Goal: Task Accomplishment & Management: Use online tool/utility

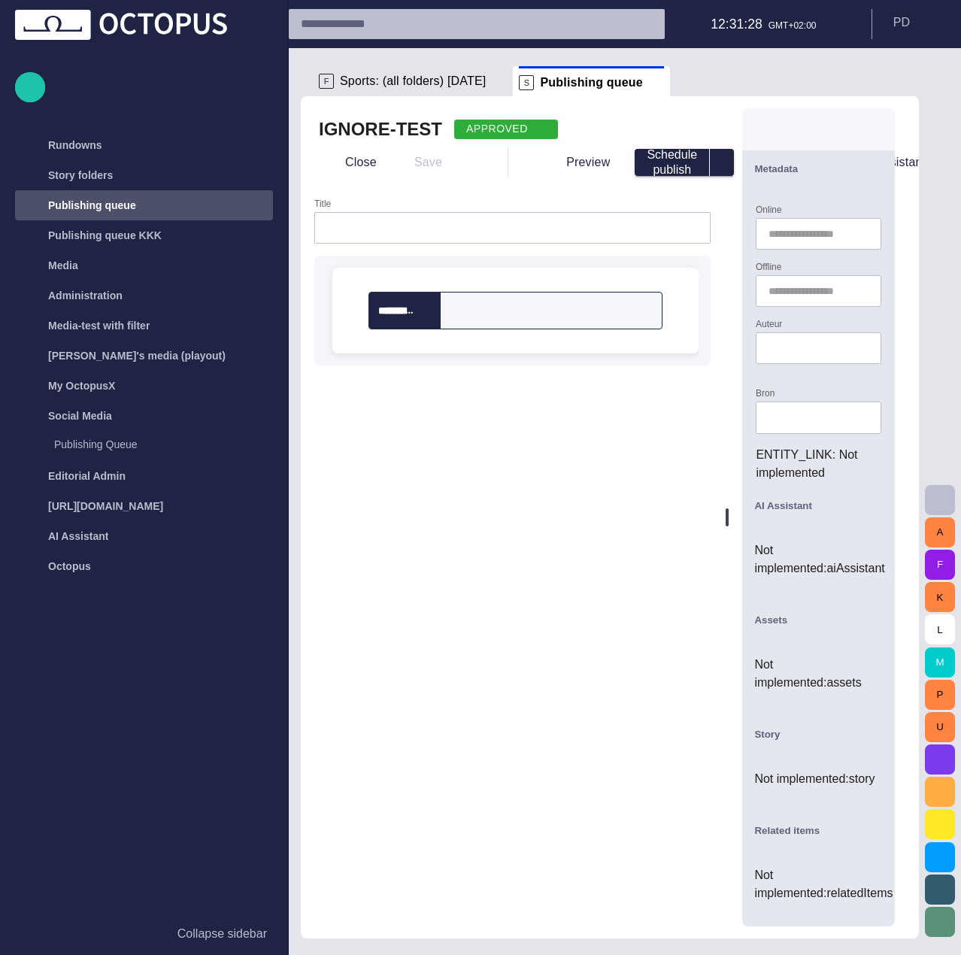
click at [649, 83] on span at bounding box center [656, 82] width 15 height 15
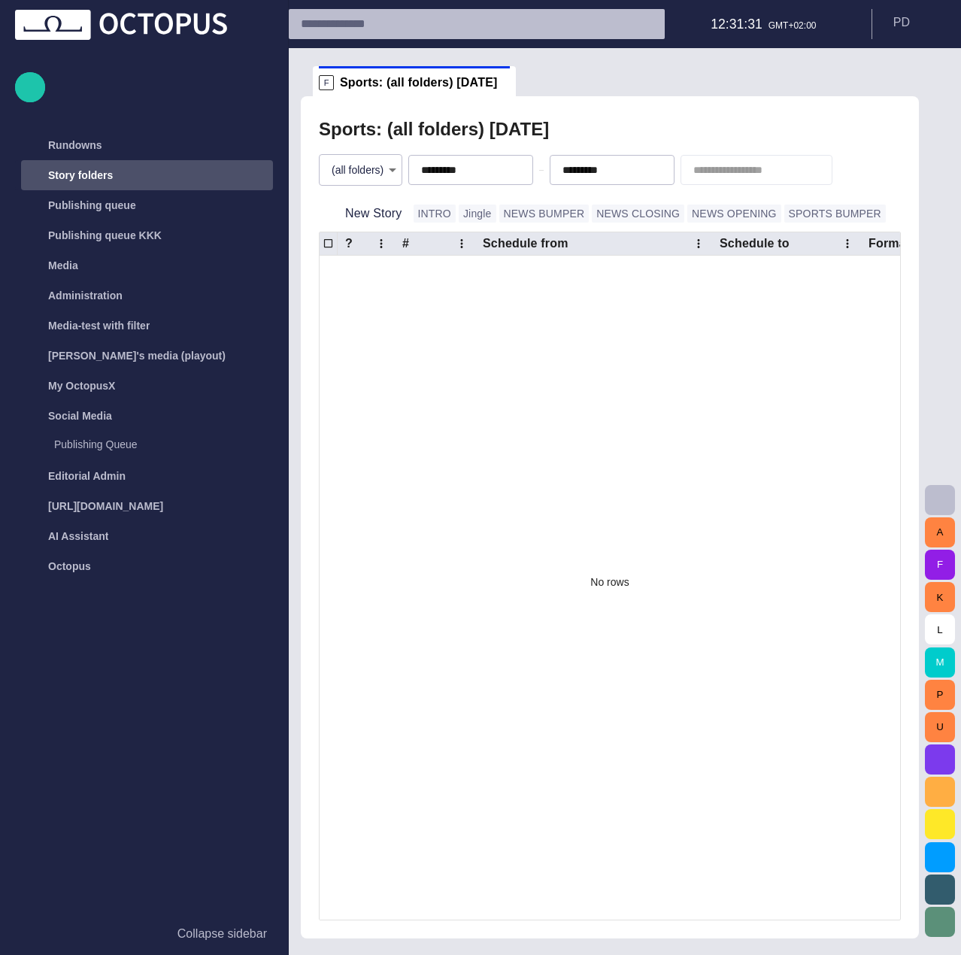
click at [209, 182] on div "Story folders" at bounding box center [133, 175] width 219 height 24
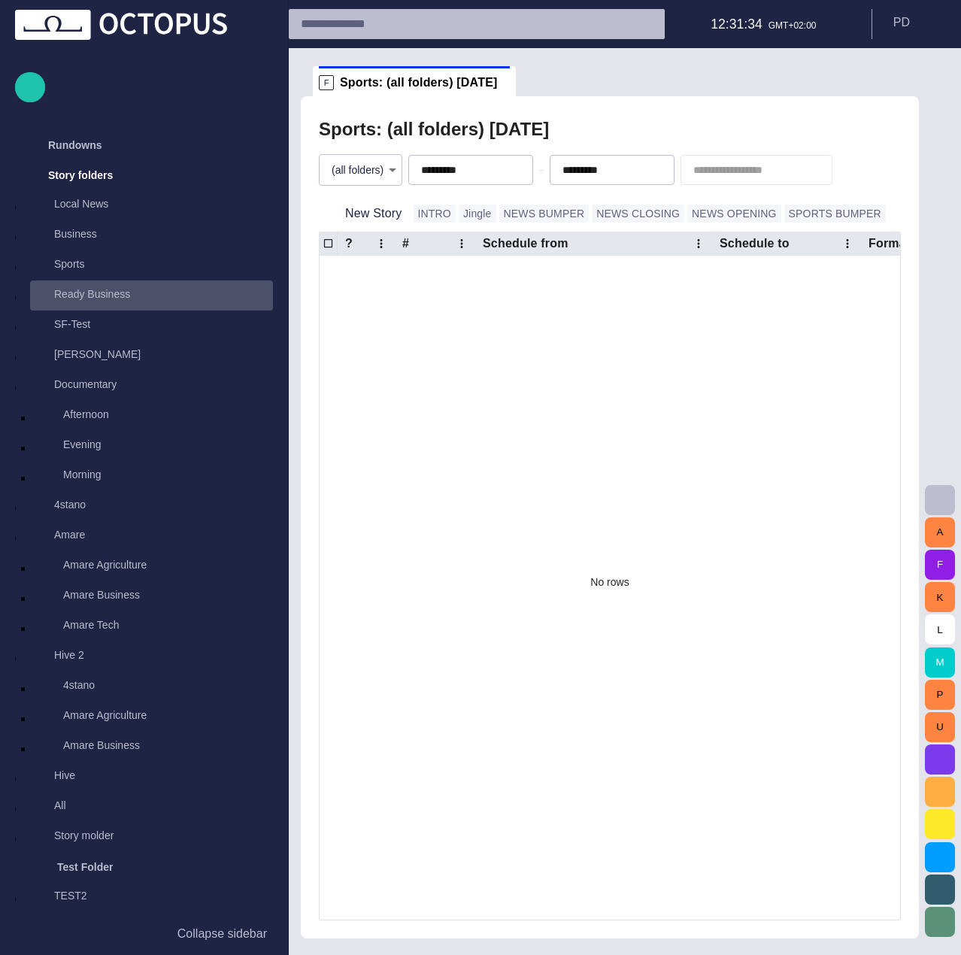
click at [186, 305] on div "Ready Business" at bounding box center [136, 295] width 213 height 30
click at [504, 86] on span at bounding box center [511, 82] width 15 height 15
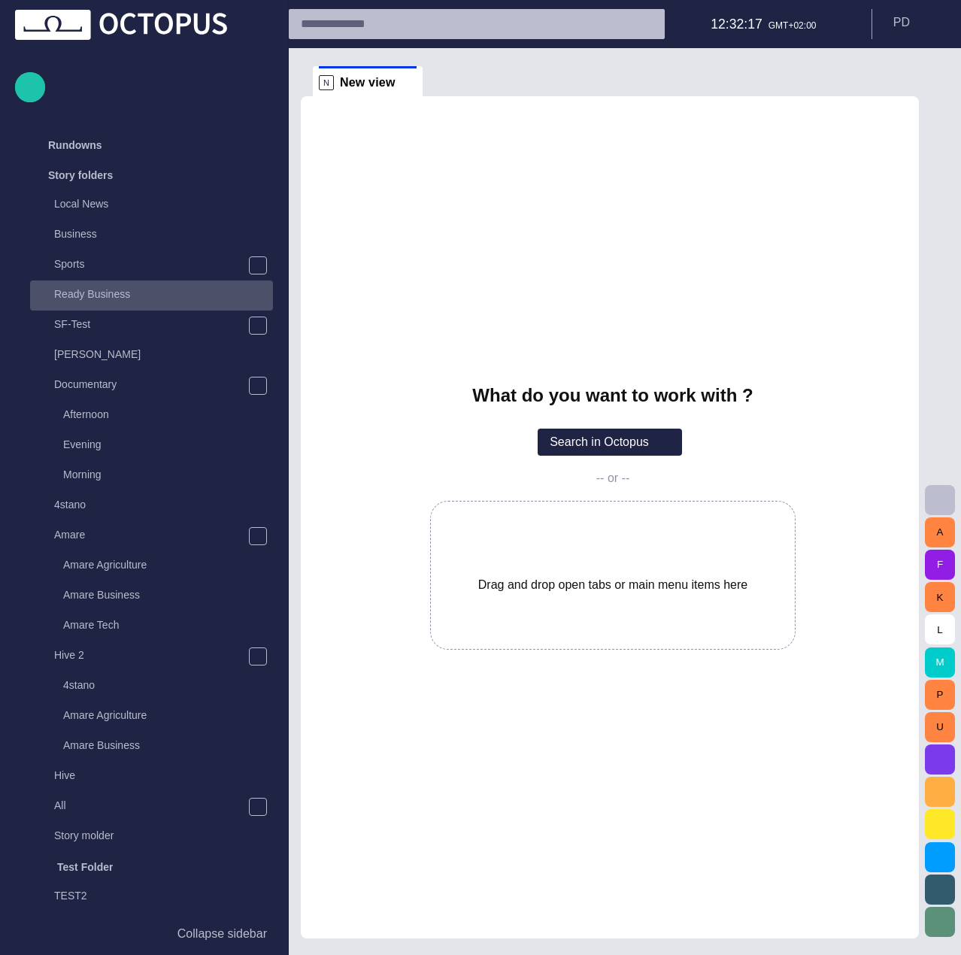
click at [187, 303] on div "Ready Business" at bounding box center [153, 293] width 240 height 21
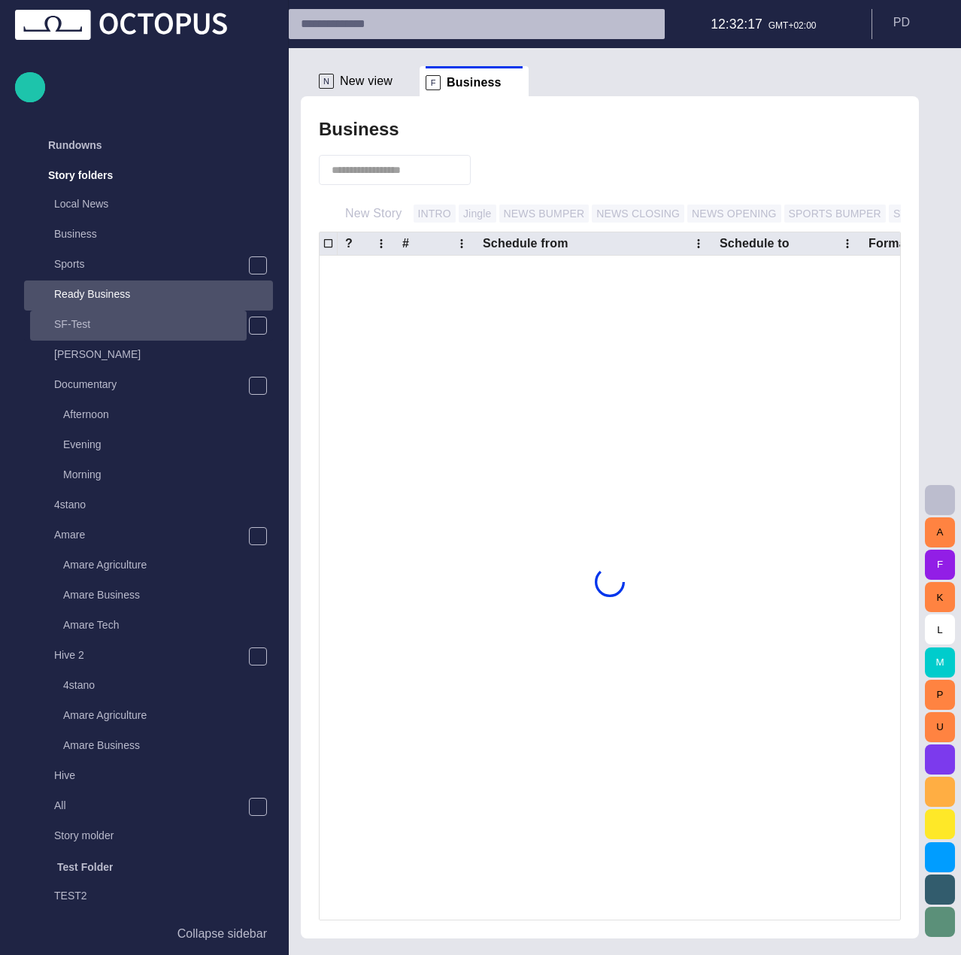
scroll to position [30, 0]
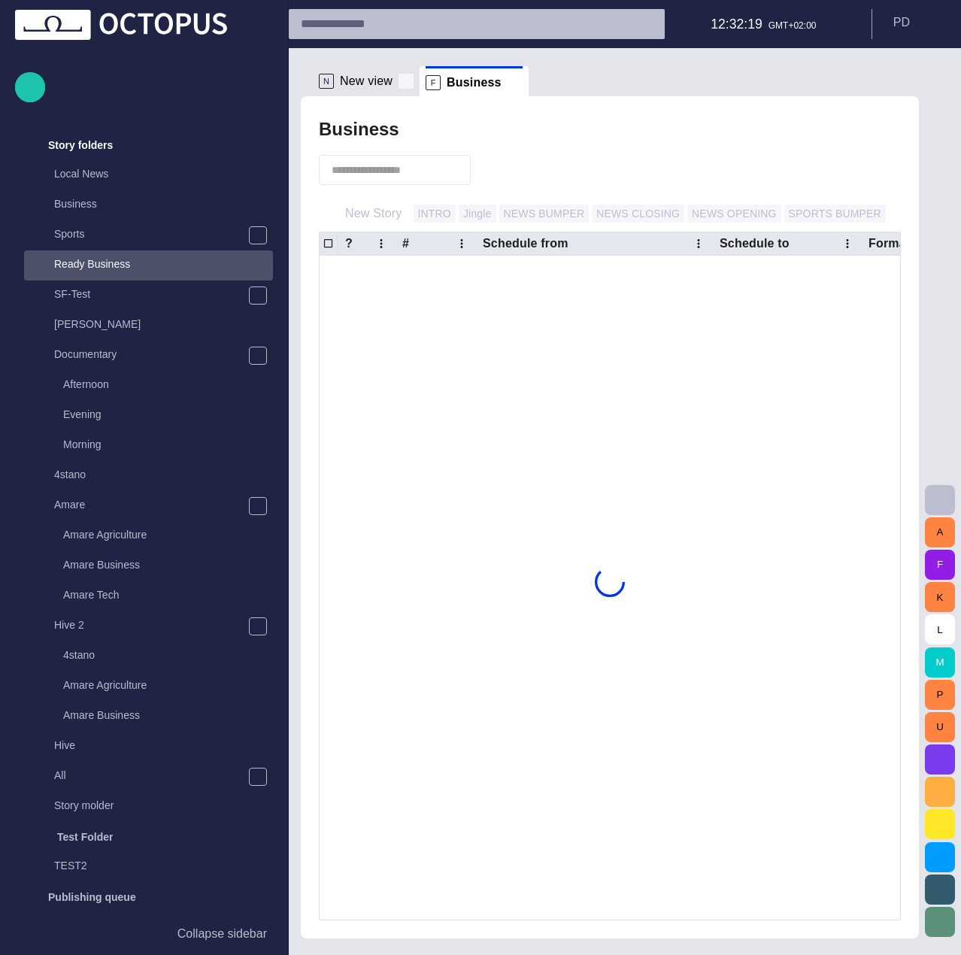
click at [408, 82] on span at bounding box center [405, 81] width 15 height 15
click at [795, 524] on div at bounding box center [609, 582] width 580 height 652
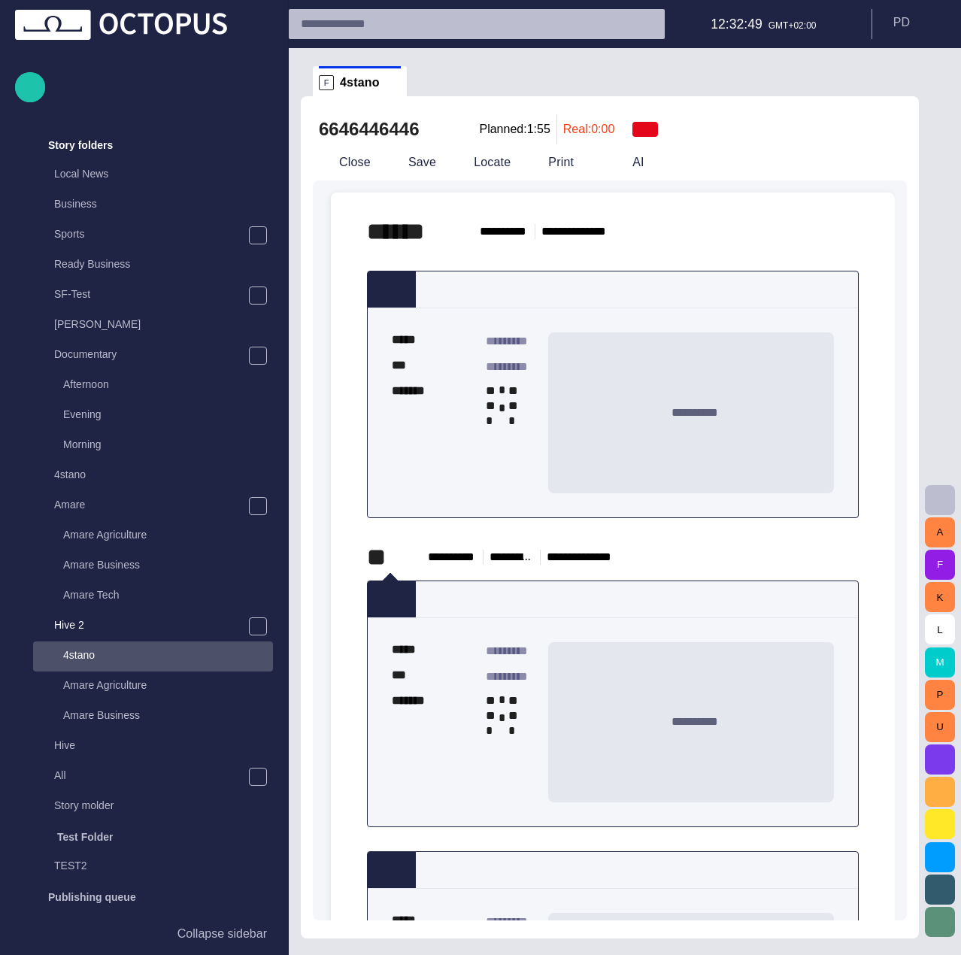
scroll to position [369, 0]
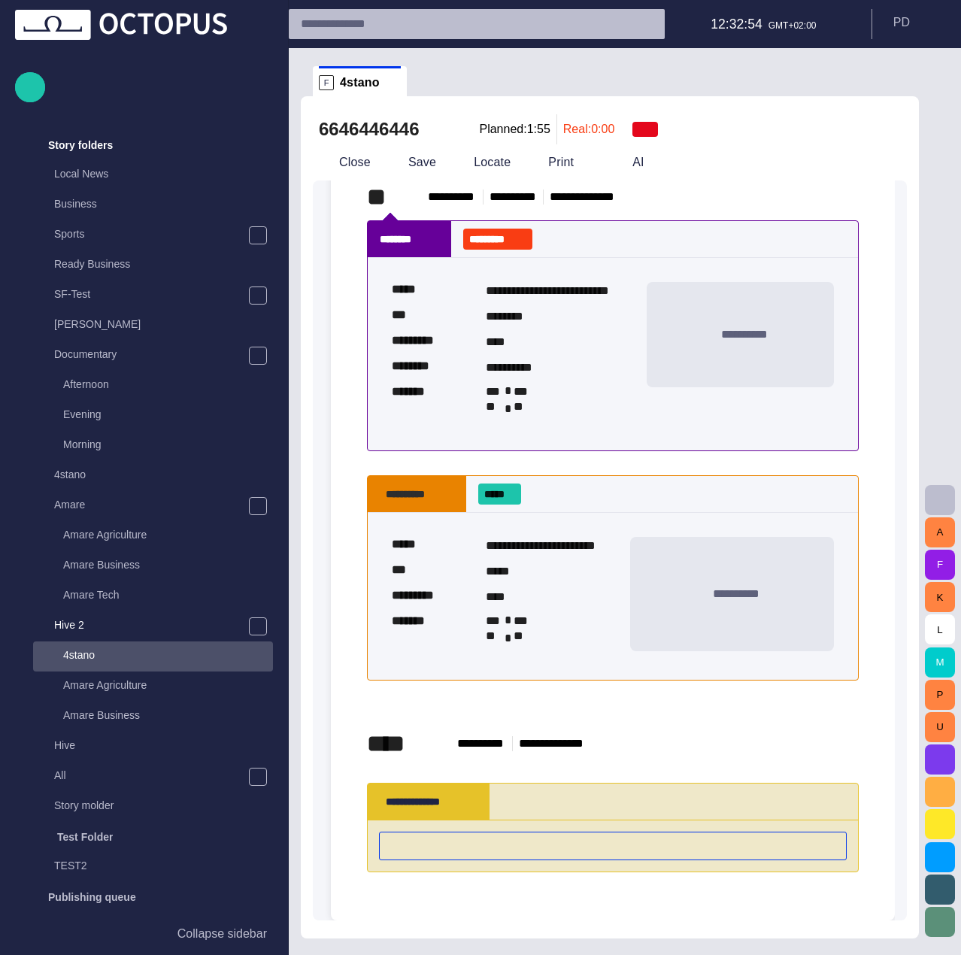
click at [723, 797] on div "**********" at bounding box center [613, 801] width 490 height 36
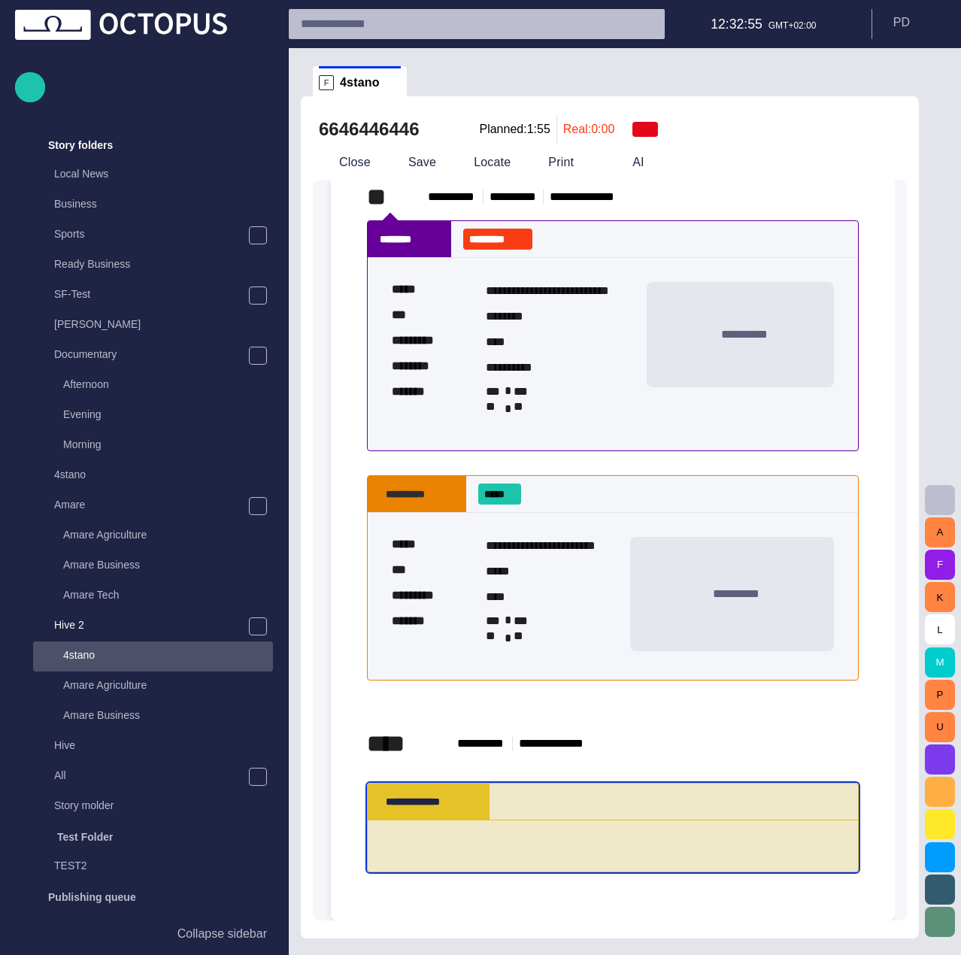
click at [476, 800] on span at bounding box center [477, 801] width 12 height 12
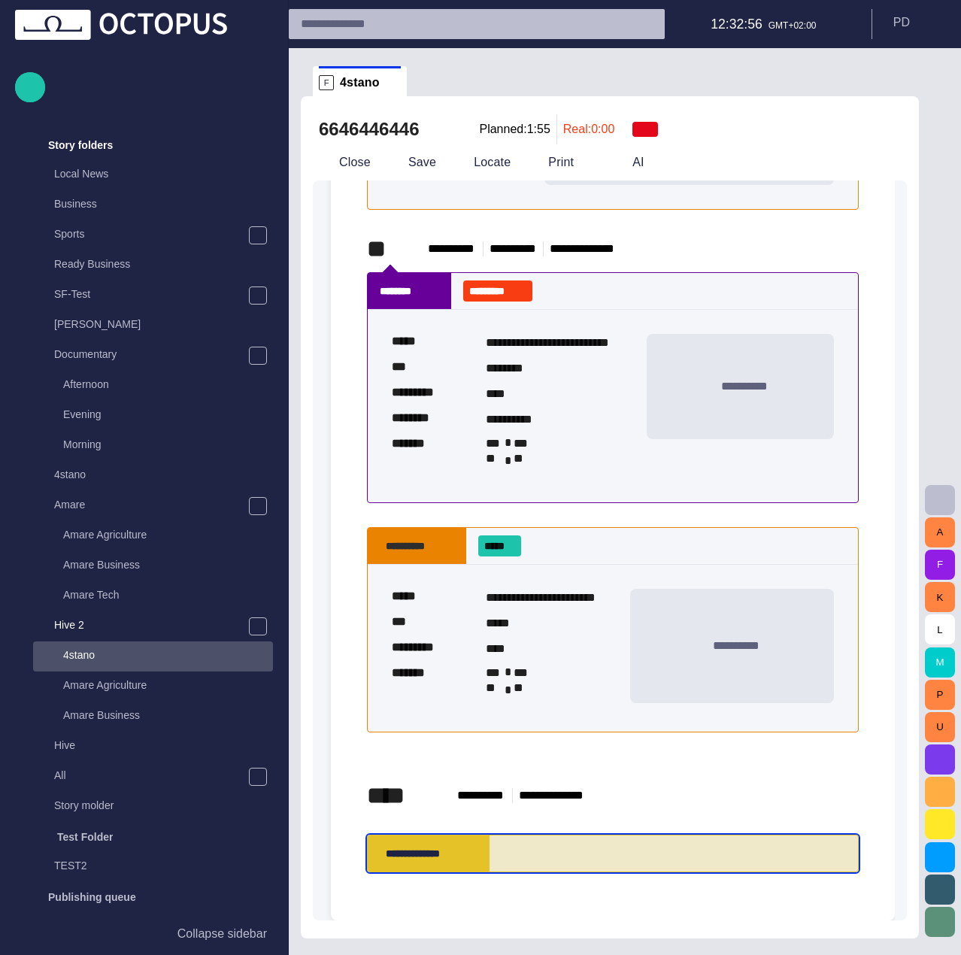
click at [475, 847] on span at bounding box center [477, 853] width 12 height 12
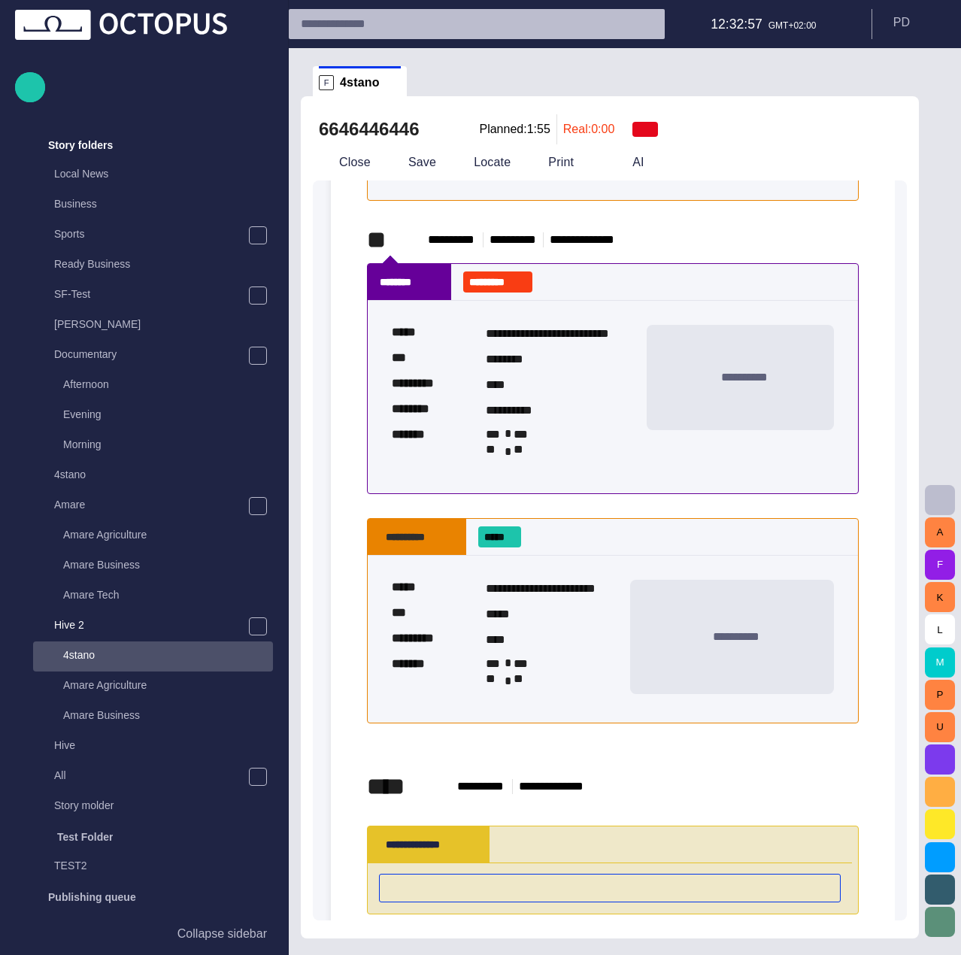
scroll to position [0, 0]
click at [572, 858] on div "**********" at bounding box center [613, 844] width 490 height 36
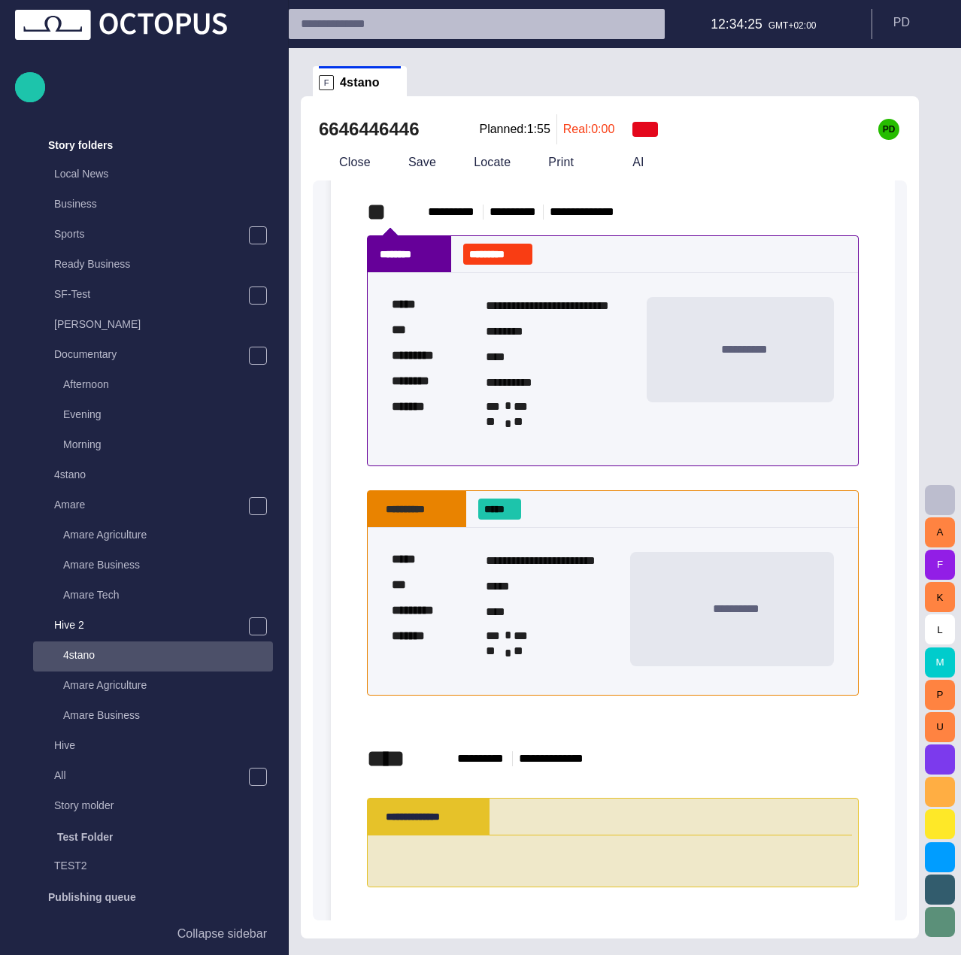
scroll to position [369, 0]
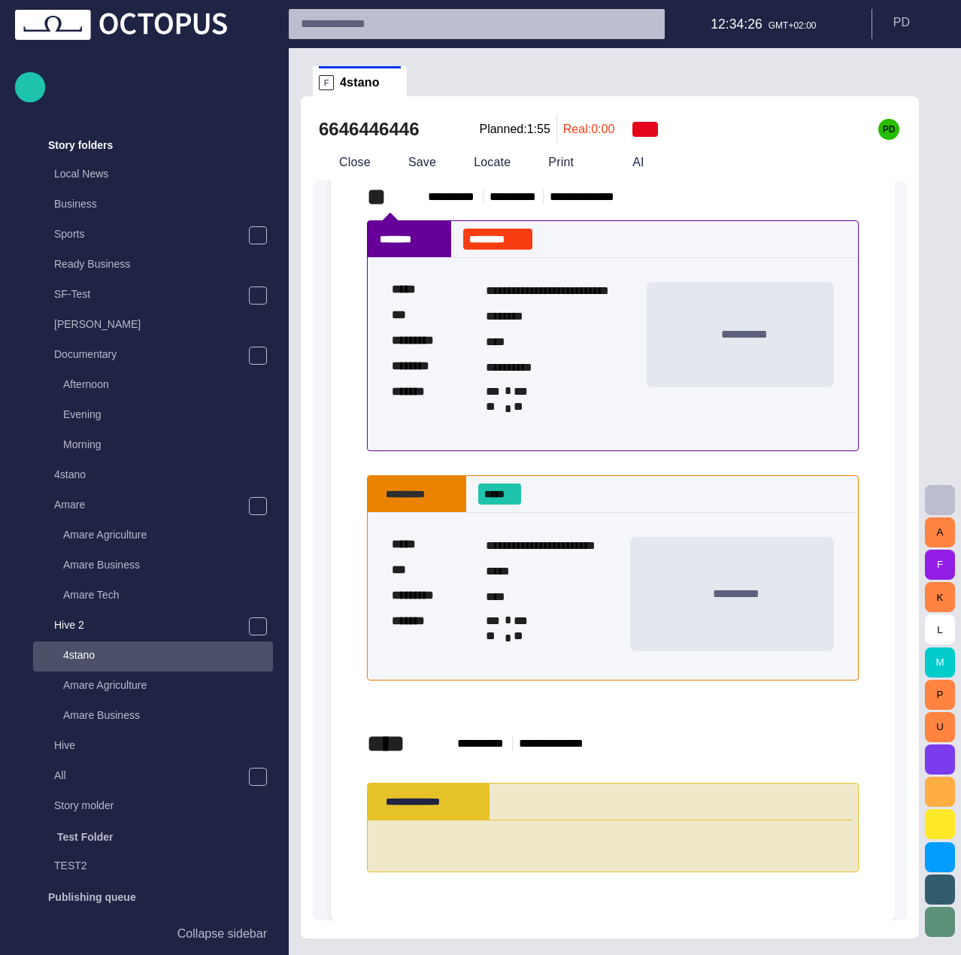
click at [545, 823] on div "*" at bounding box center [610, 845] width 484 height 51
click at [551, 843] on textarea at bounding box center [610, 845] width 460 height 15
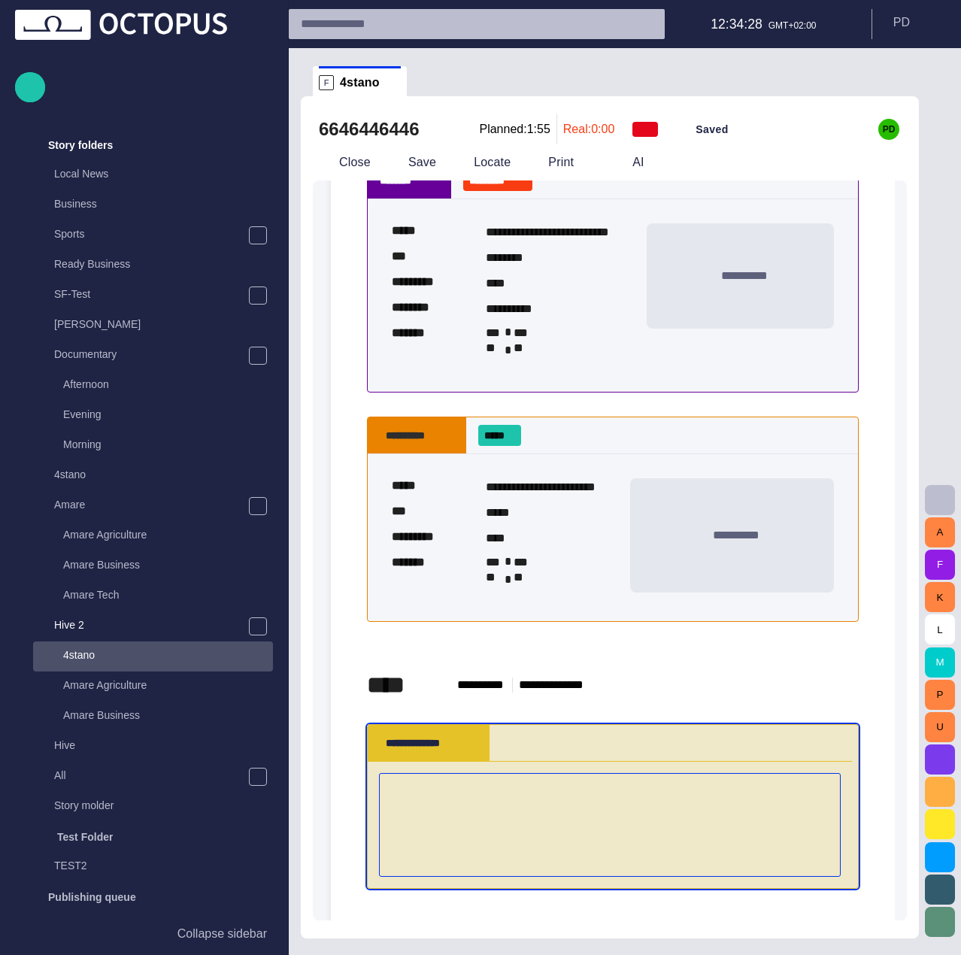
scroll to position [444, 0]
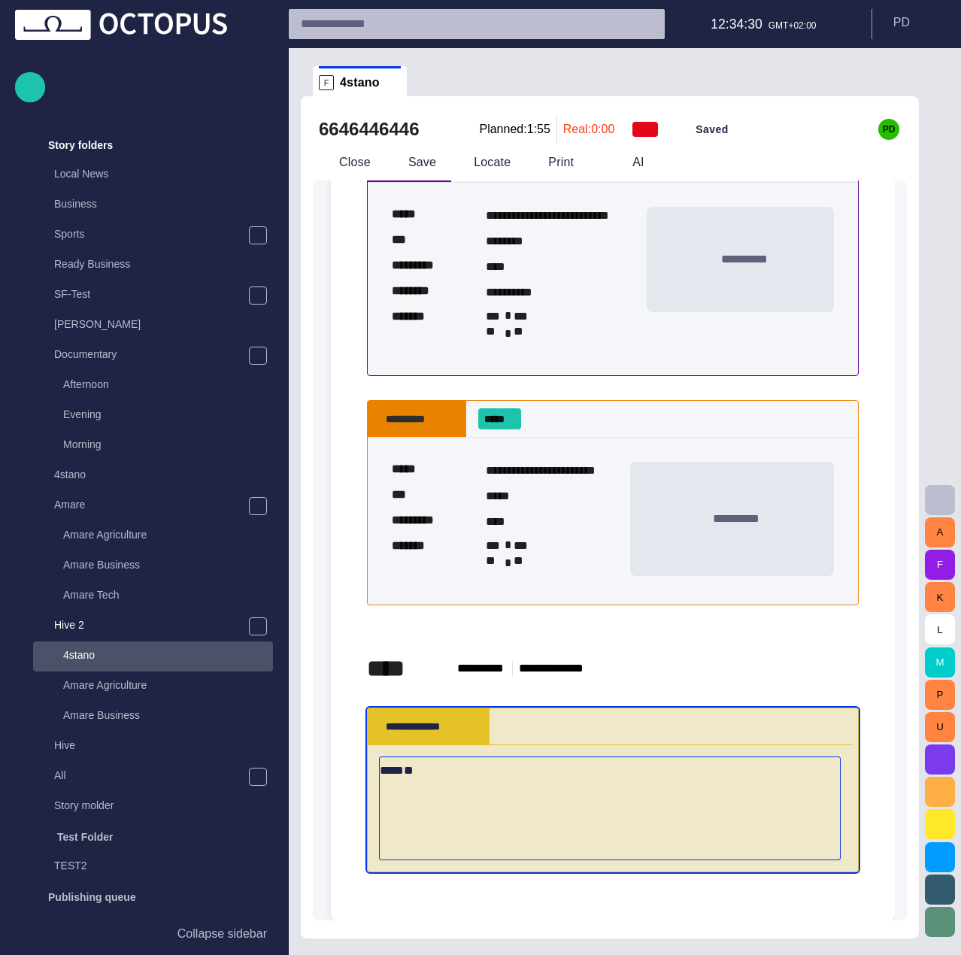
type textarea "*"
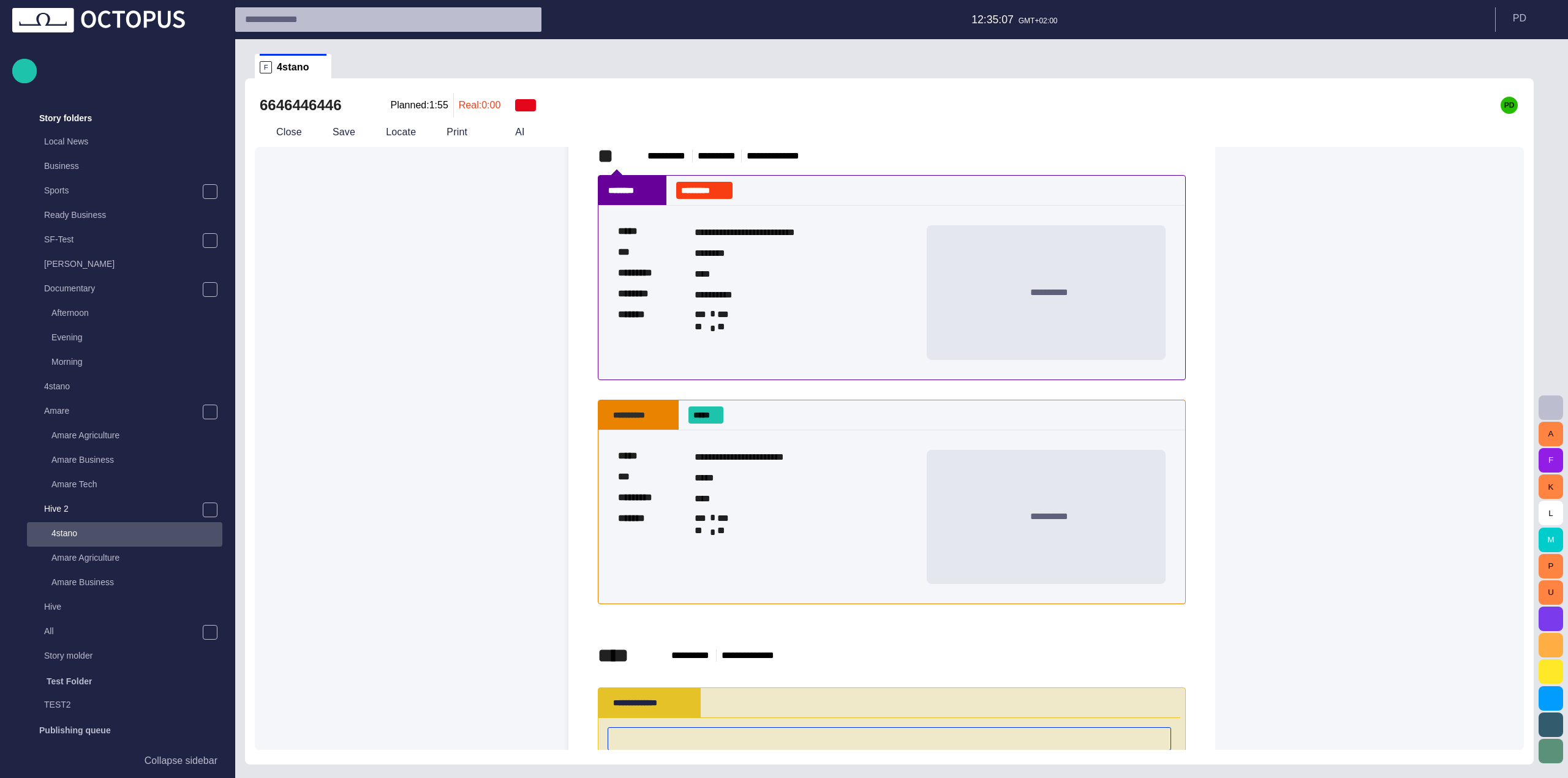
scroll to position [358, 0]
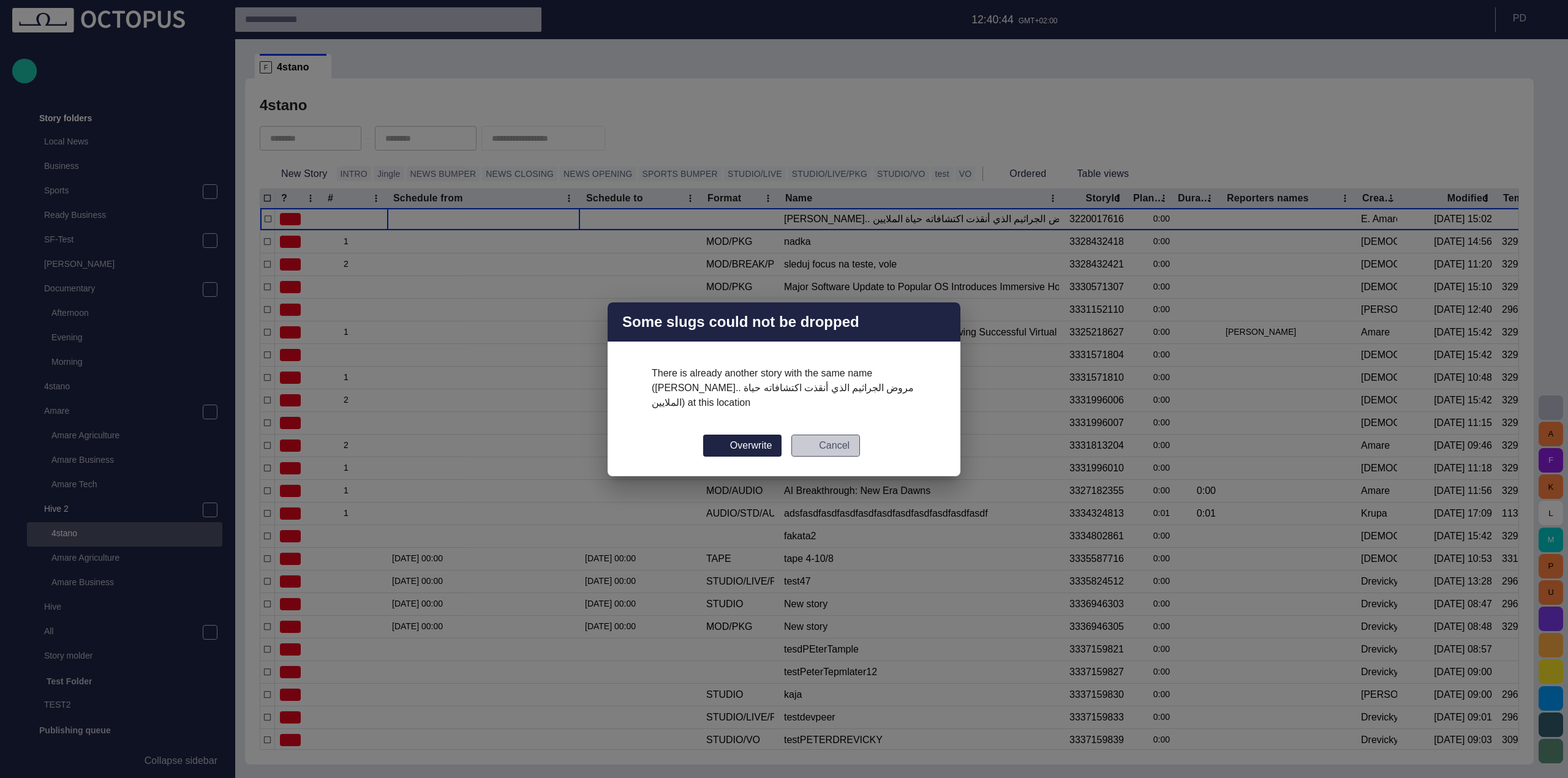
click at [834, 441] on button "Cancel" at bounding box center [826, 446] width 68 height 22
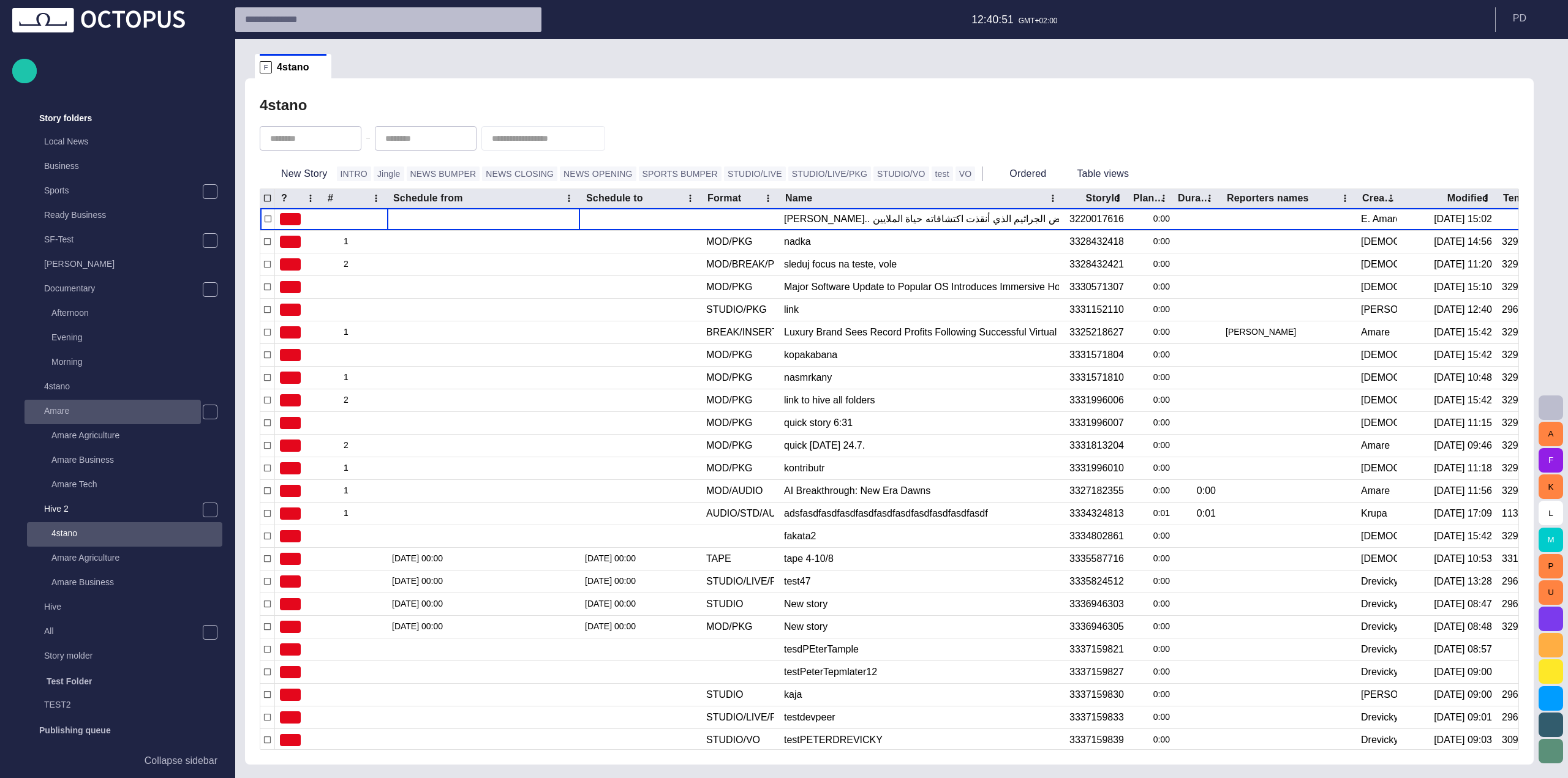
click at [145, 413] on p "Amare" at bounding box center [122, 411] width 156 height 12
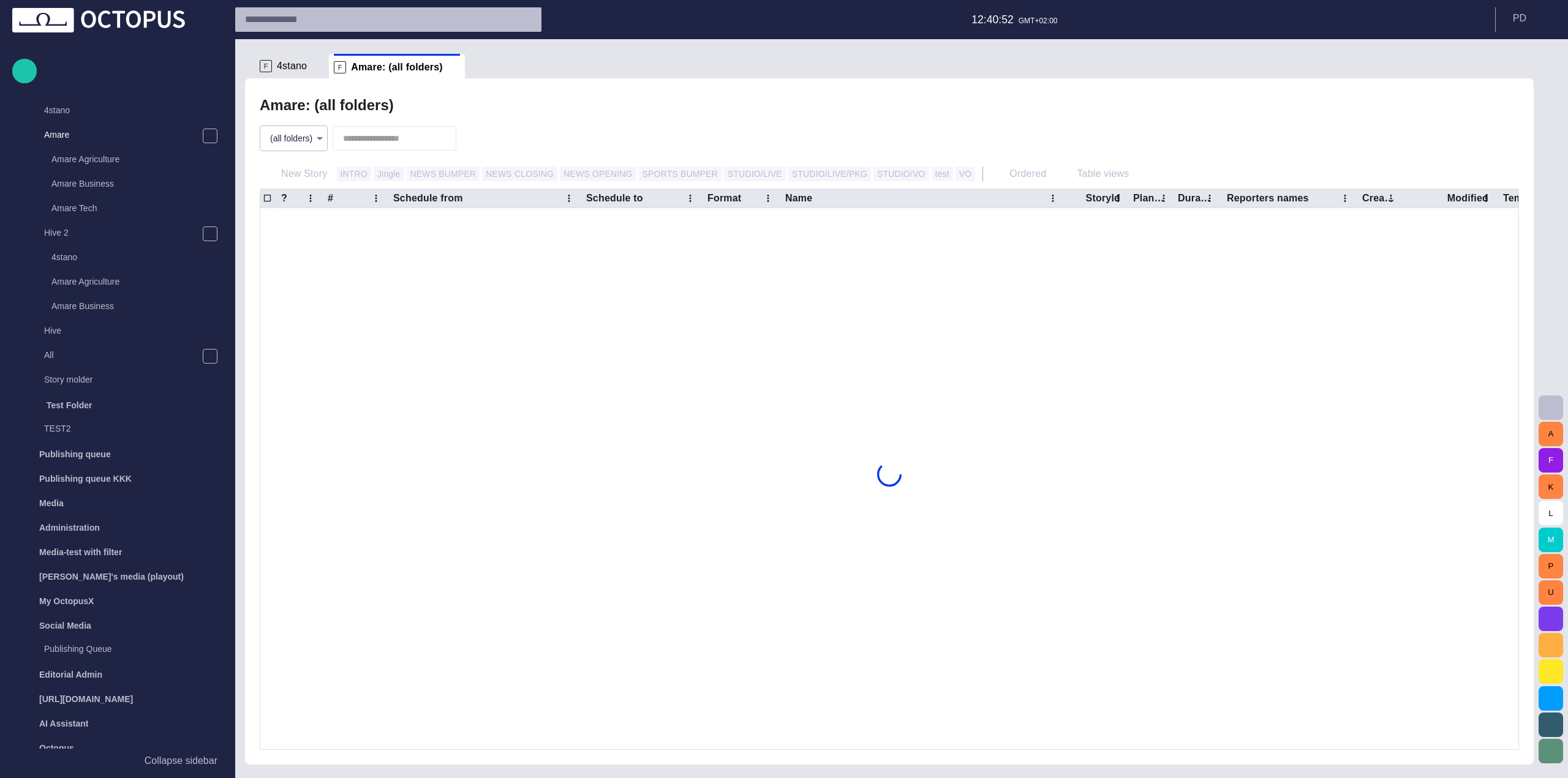
scroll to position [312, 0]
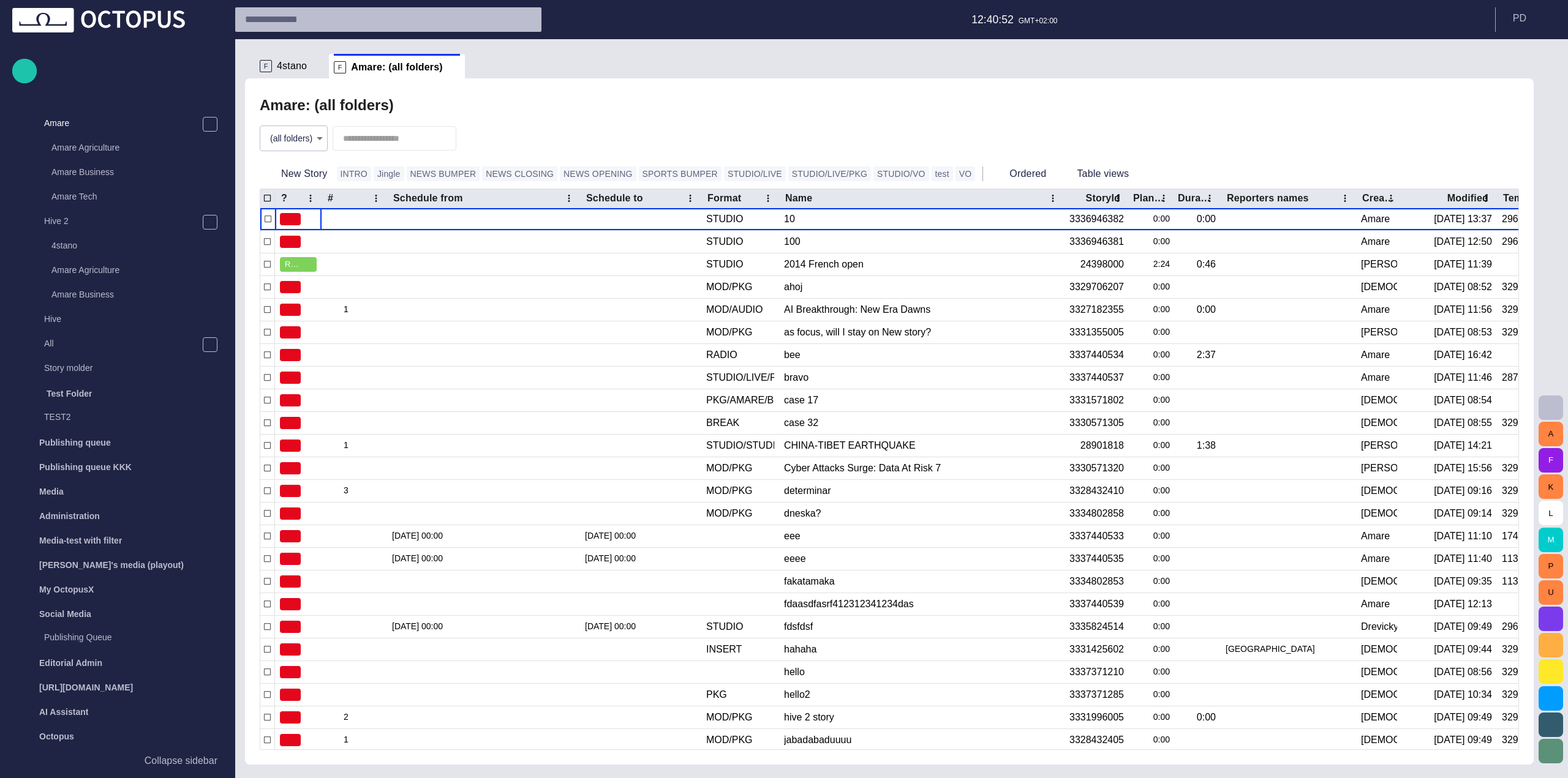
click at [317, 68] on span at bounding box center [318, 66] width 12 height 12
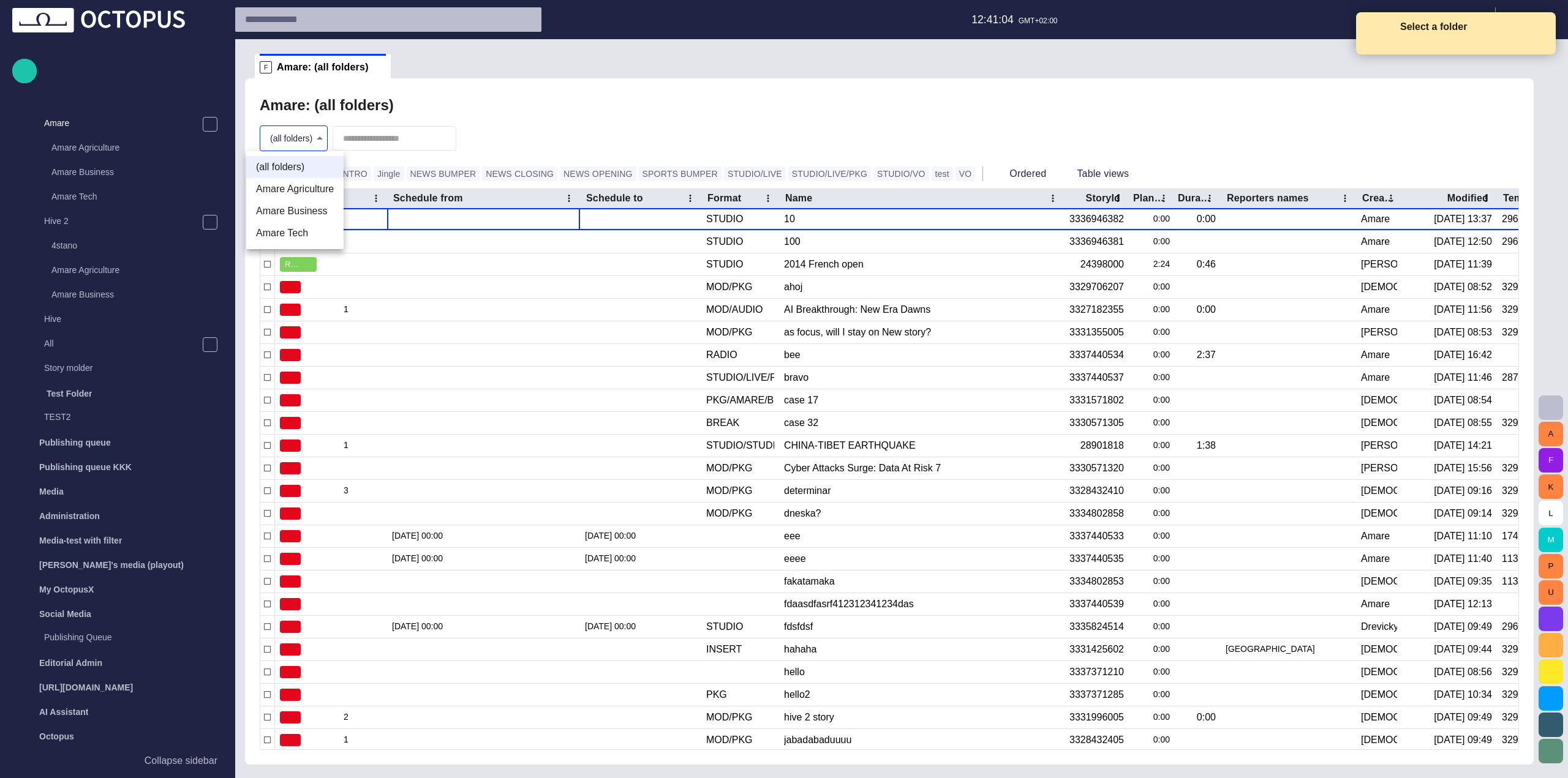
click at [311, 136] on body "Story Rundown Rundowns Story folders Local News Business Sports Ready Business …" at bounding box center [784, 389] width 1568 height 778
click at [311, 196] on li "Amare Agriculture" at bounding box center [295, 189] width 98 height 22
type input "**********"
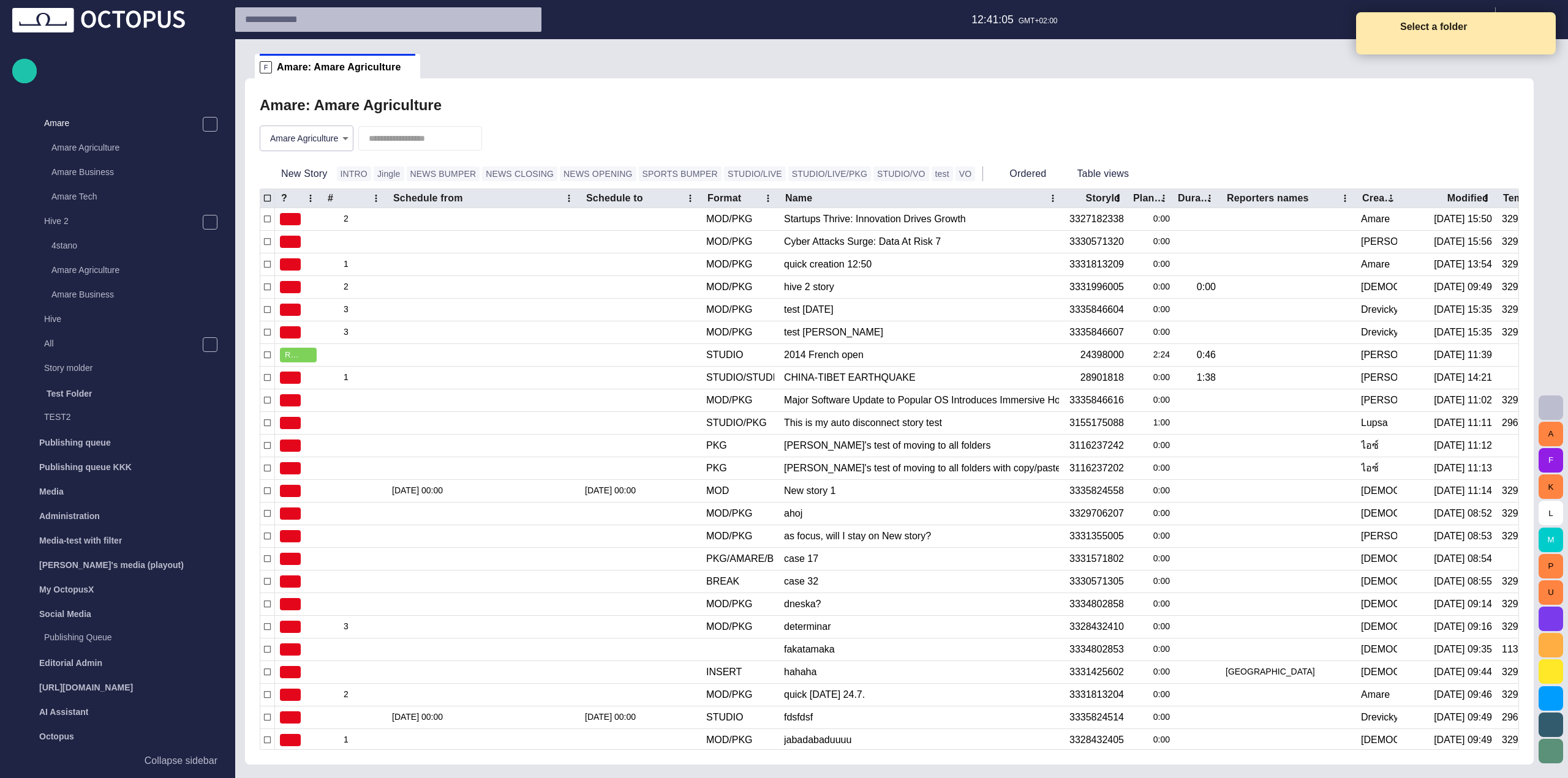
click at [596, 134] on div "**********" at bounding box center [889, 138] width 1259 height 42
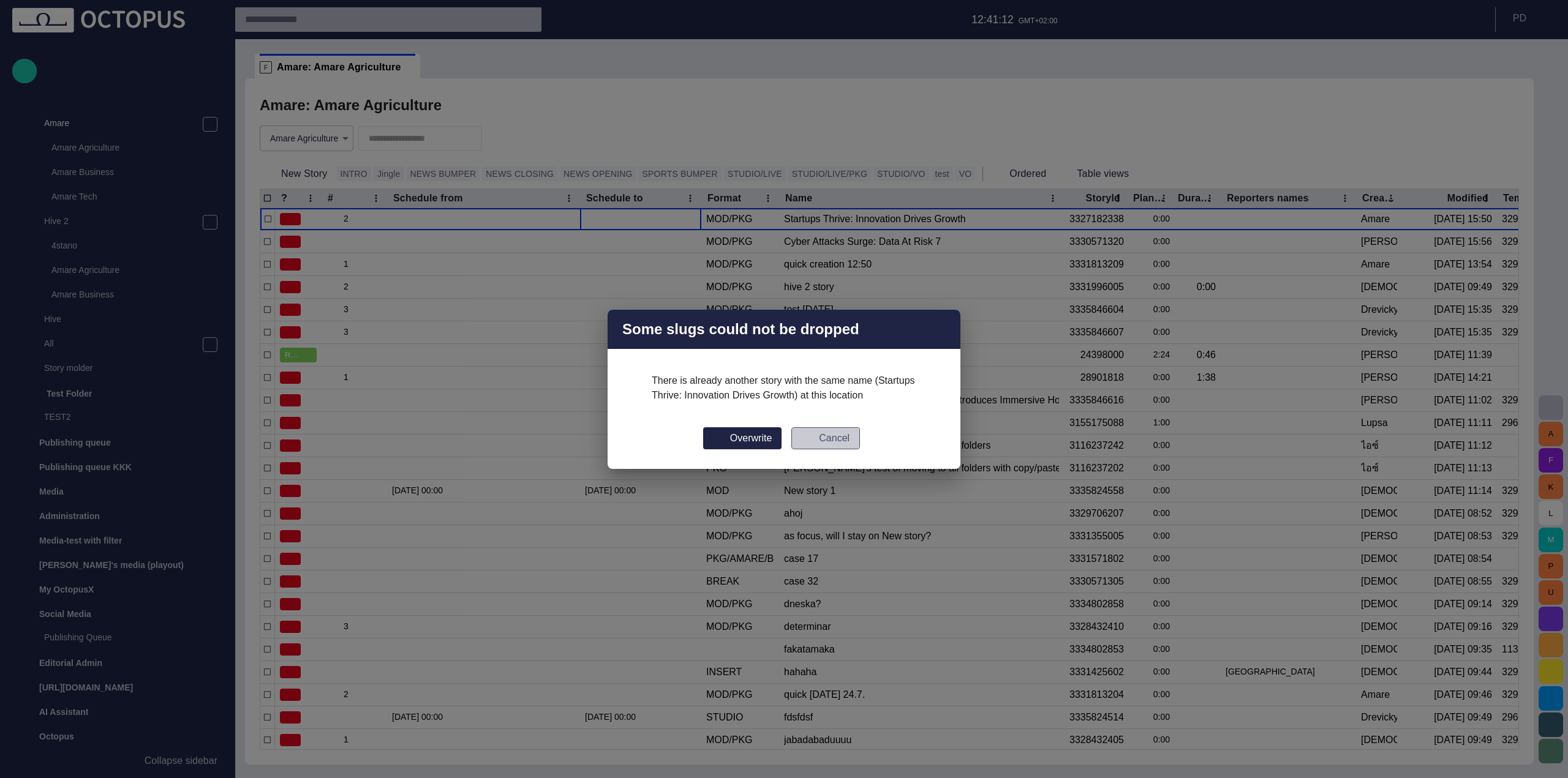
click at [827, 437] on button "Cancel" at bounding box center [826, 438] width 68 height 22
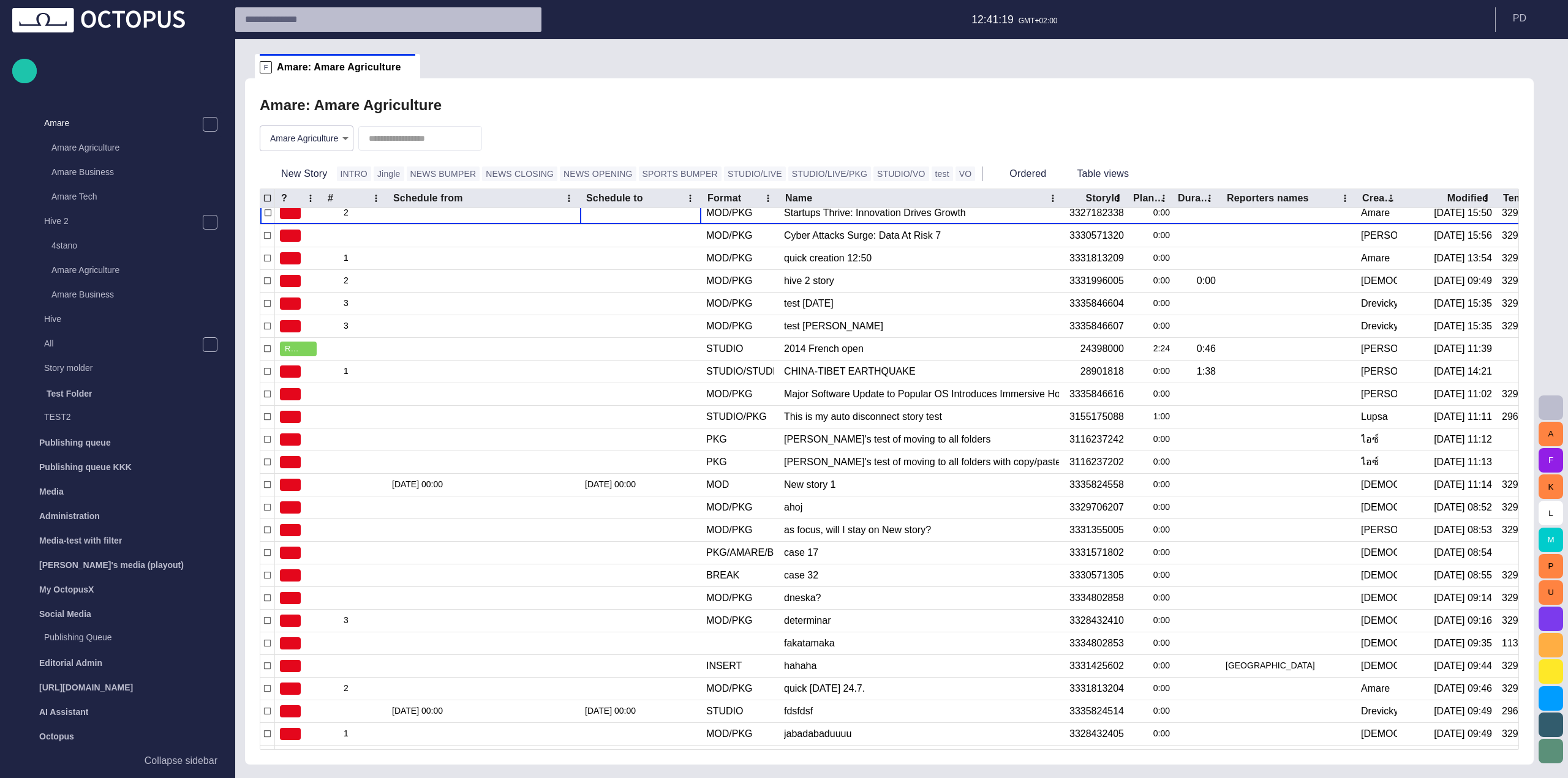
scroll to position [0, 0]
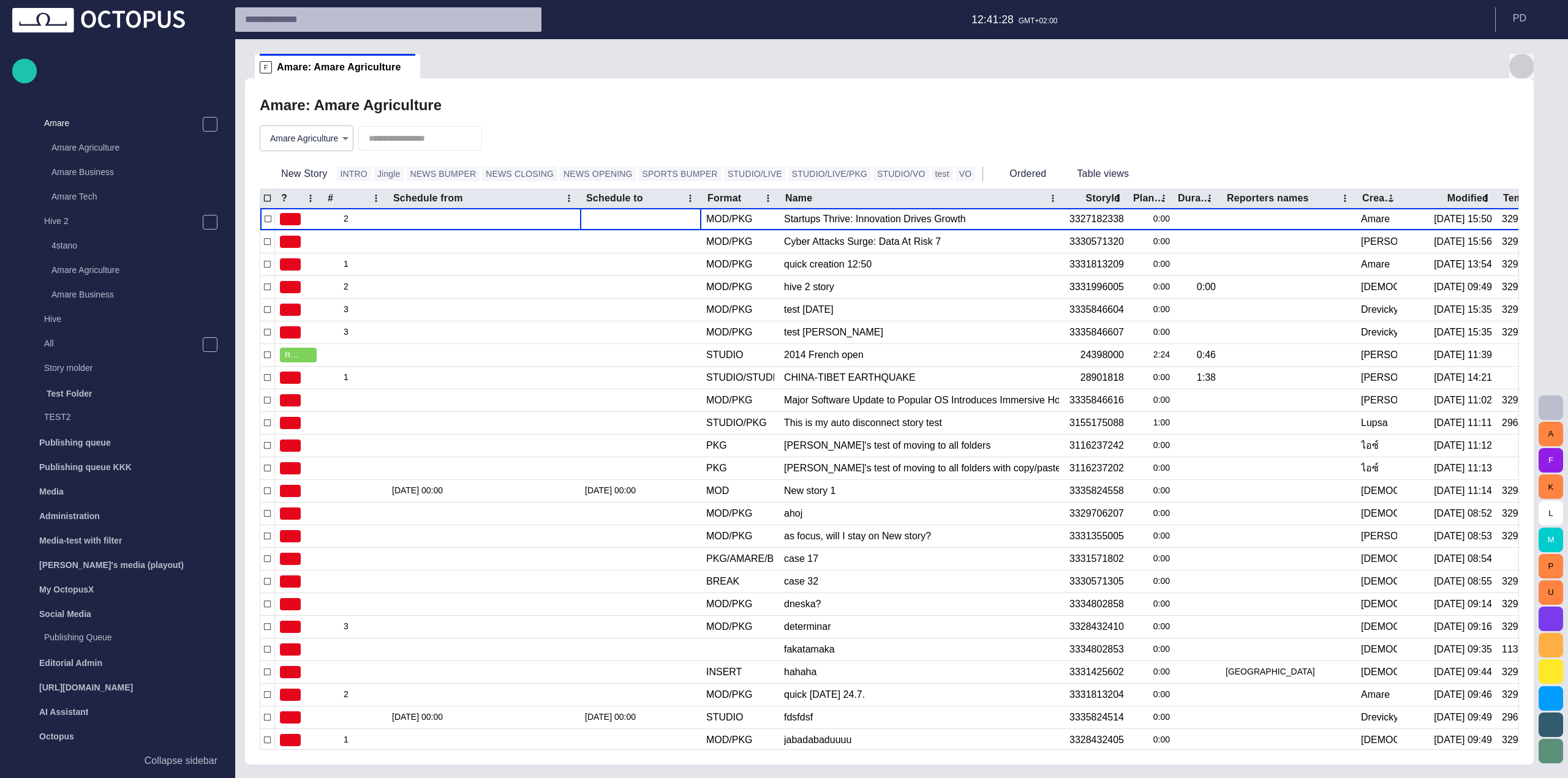
click at [1526, 68] on span "button" at bounding box center [1522, 66] width 15 height 15
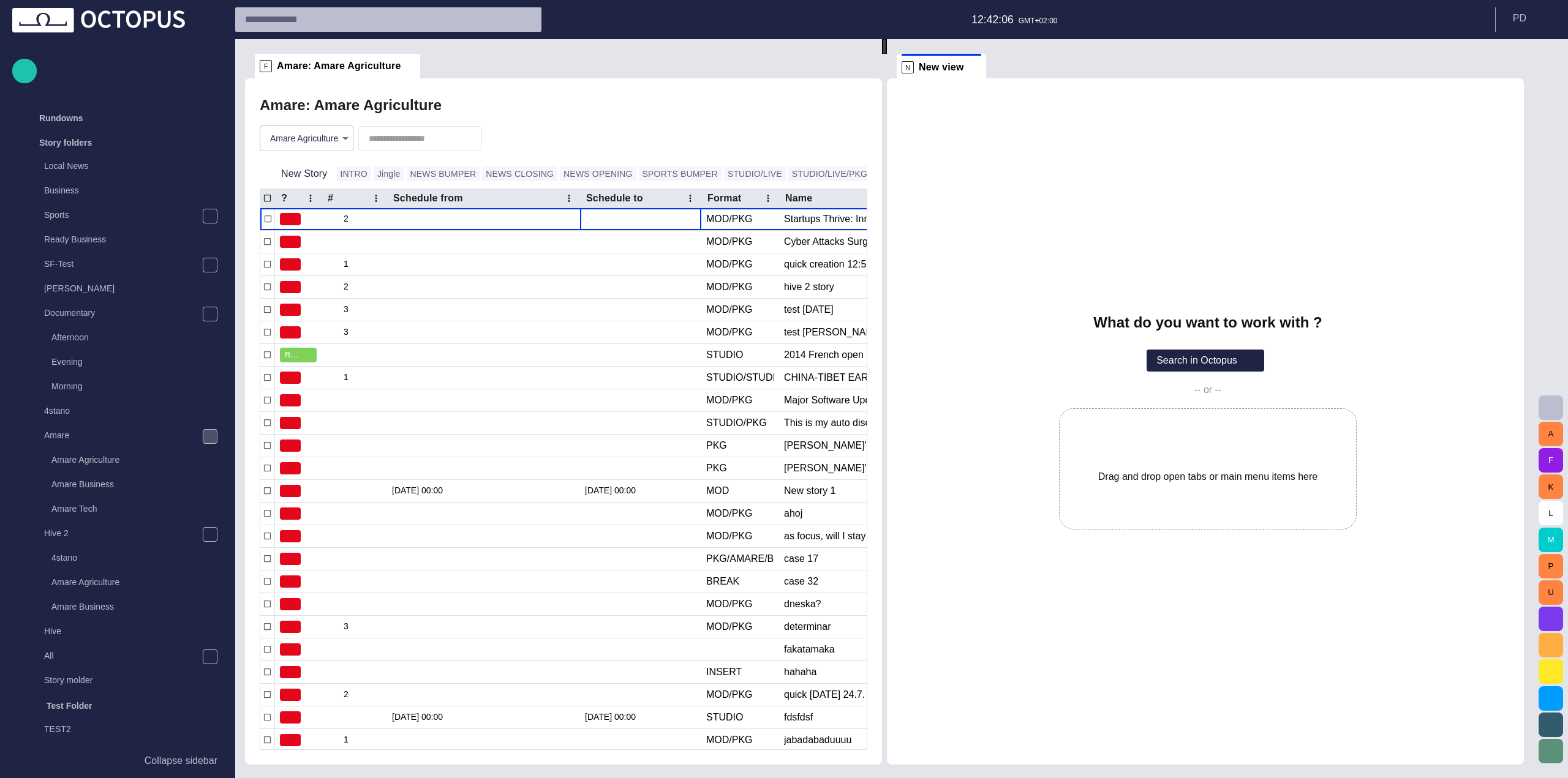
click at [206, 440] on span "main menu" at bounding box center [210, 437] width 10 height 10
click at [209, 455] on div "main menu" at bounding box center [210, 461] width 15 height 15
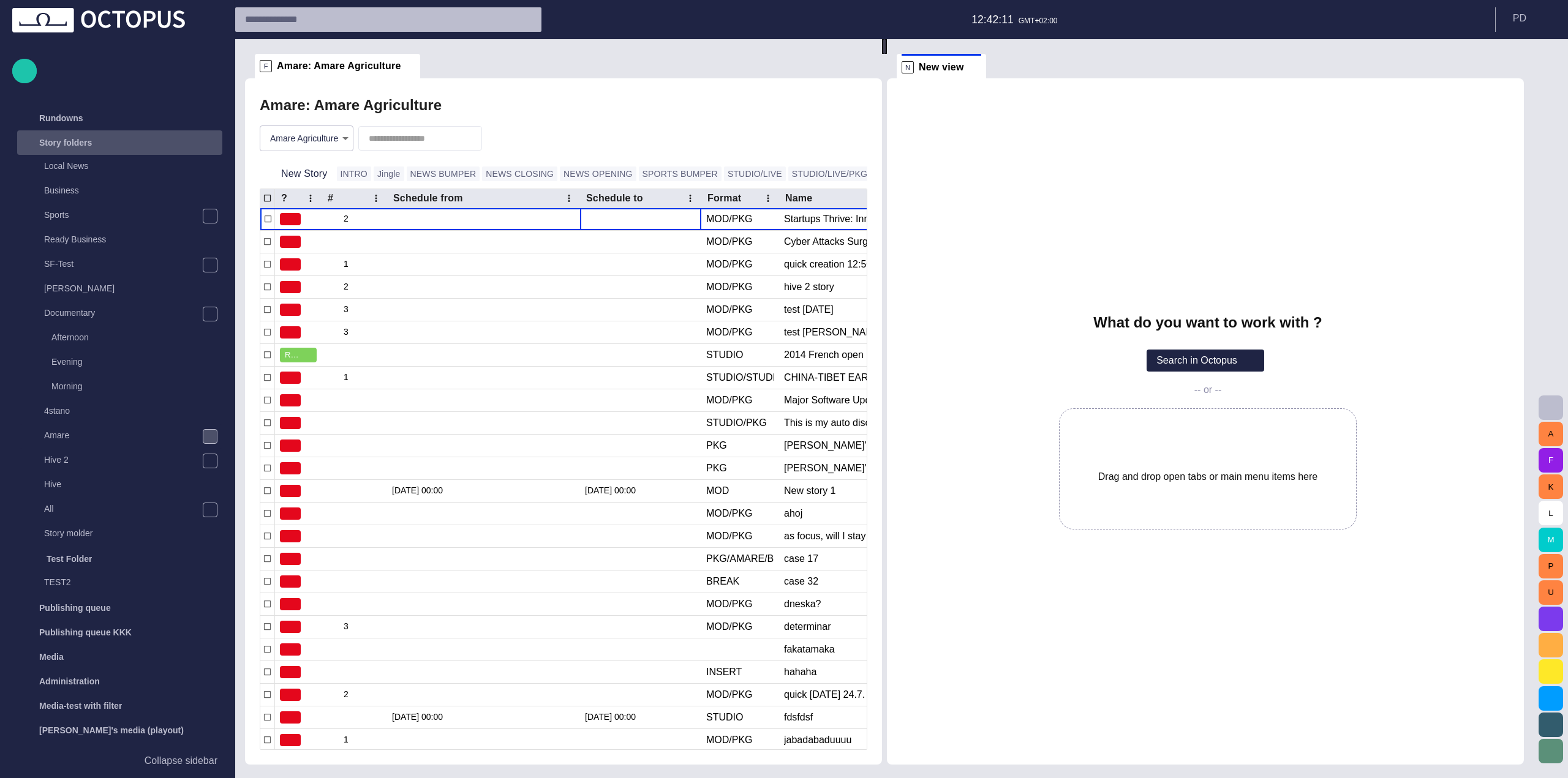
click at [200, 139] on div "main menu" at bounding box center [210, 143] width 24 height 24
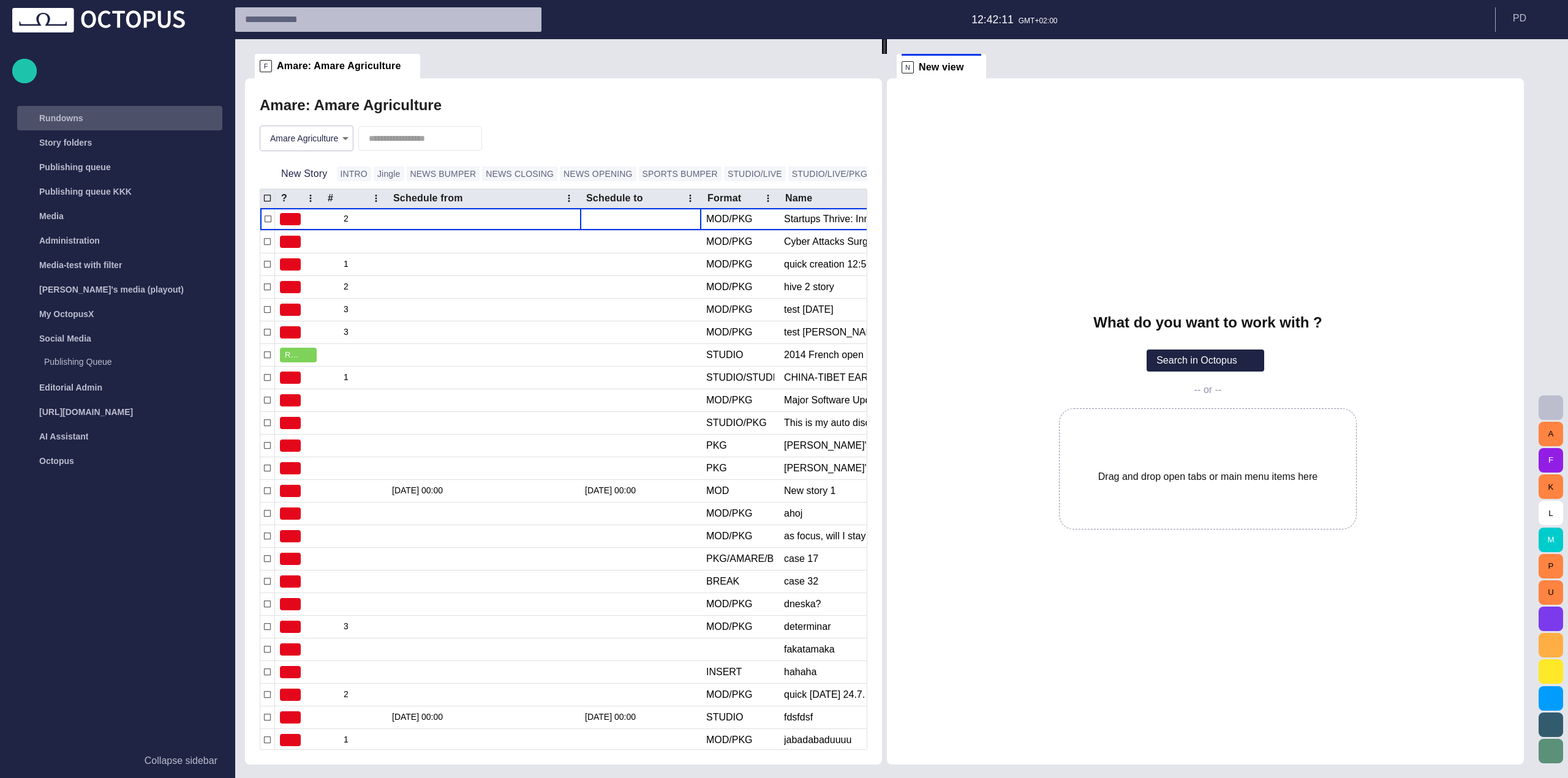
click at [211, 118] on span "main menu" at bounding box center [210, 118] width 10 height 10
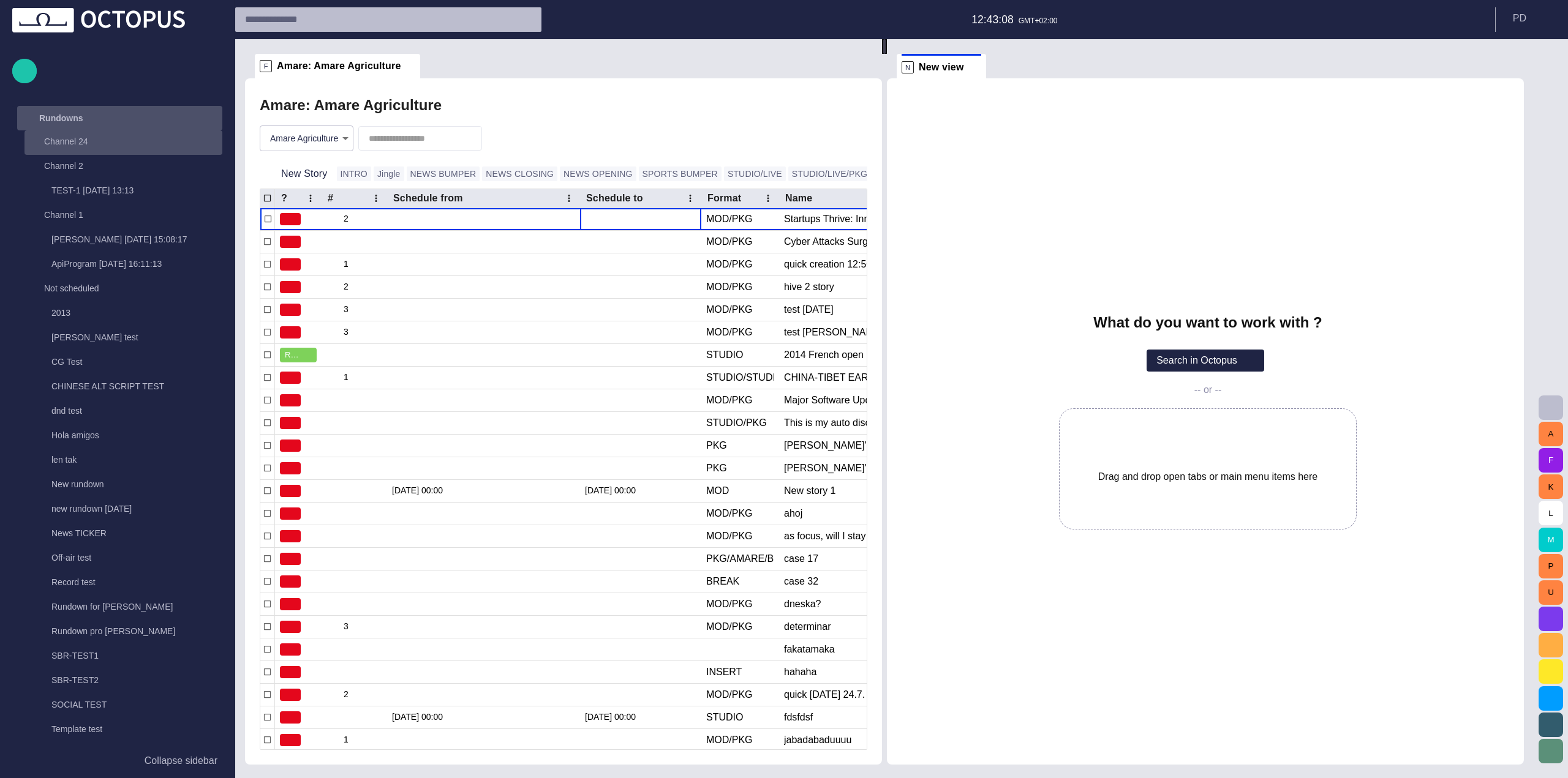
click at [118, 152] on div "Channel 24" at bounding box center [111, 143] width 174 height 24
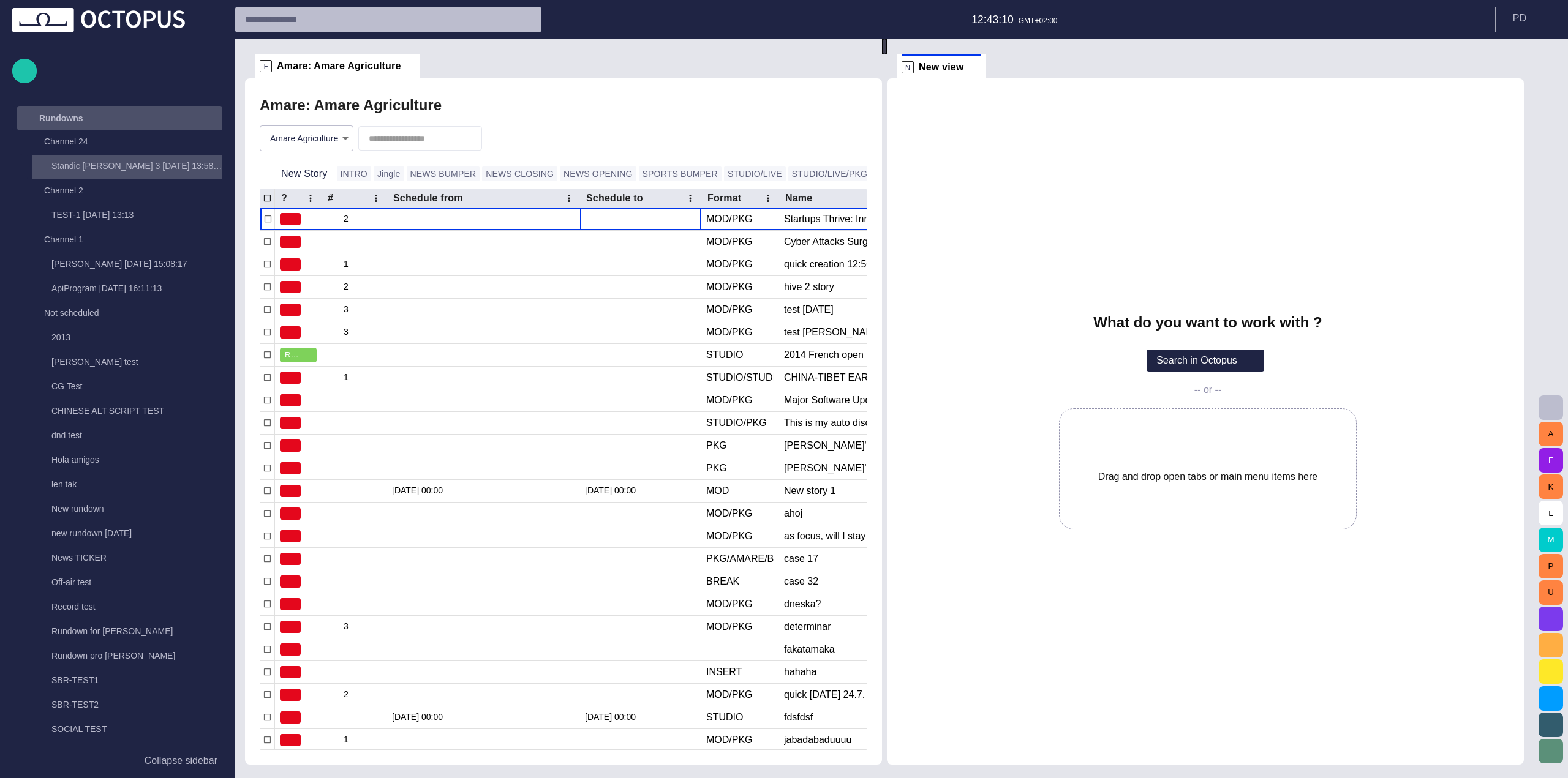
click at [140, 170] on p "Standic walkup 3 08/19 13:58:48" at bounding box center [137, 165] width 171 height 12
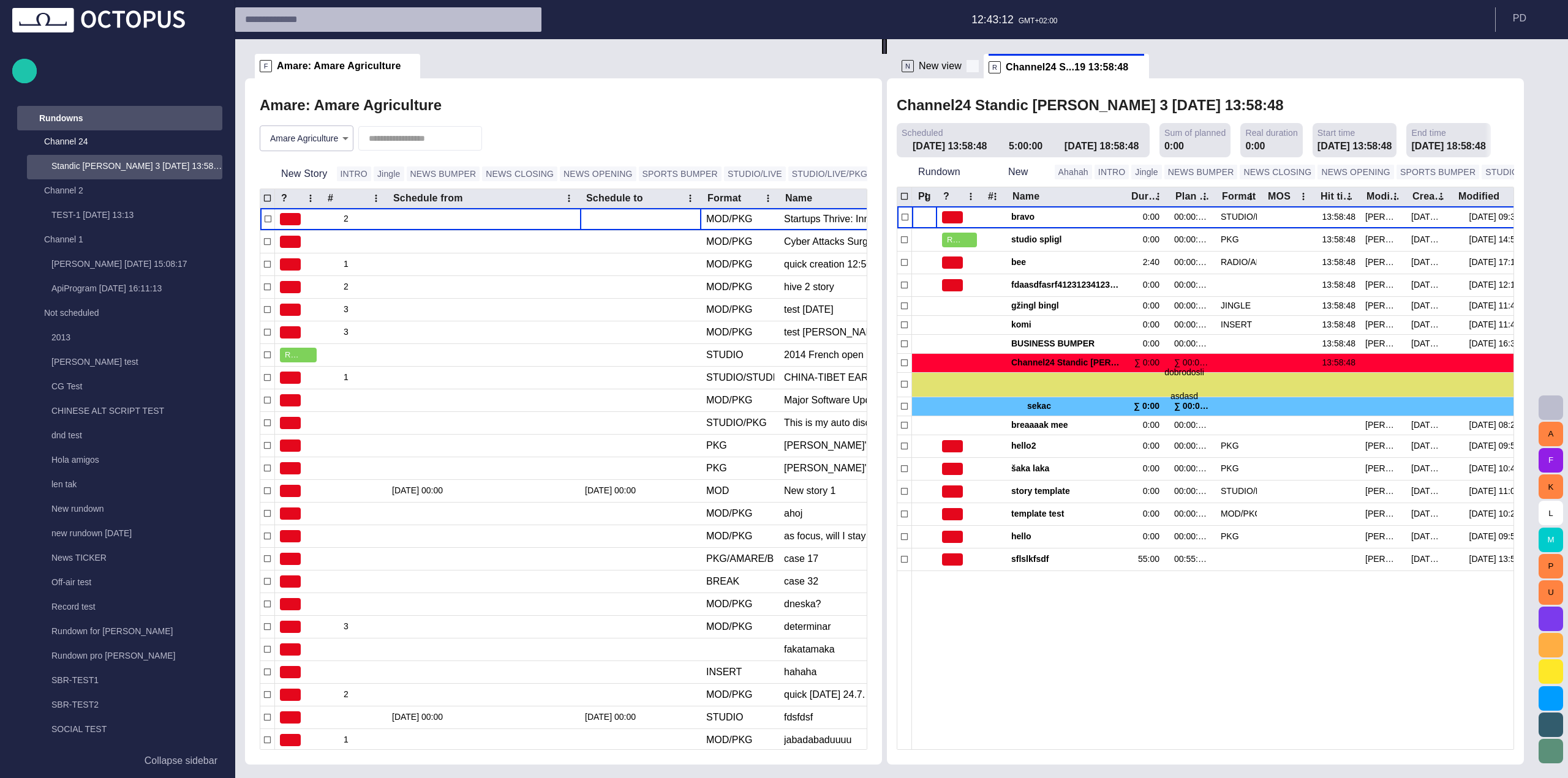
click at [979, 70] on span at bounding box center [972, 66] width 12 height 12
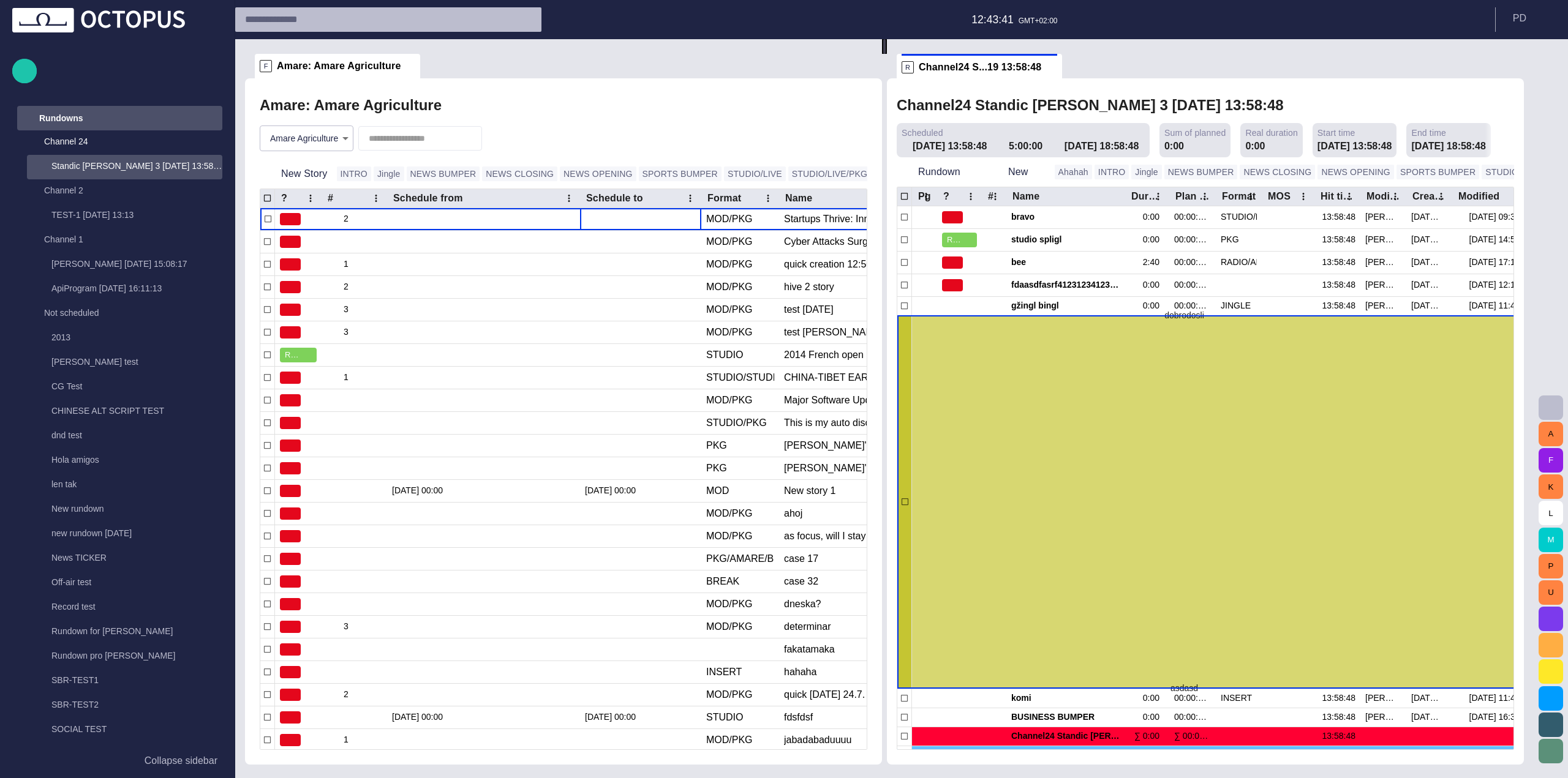
click at [1081, 376] on div "dobrodosli asdasd" at bounding box center [1184, 502] width 751 height 745
drag, startPoint x: 1081, startPoint y: 376, endPoint x: 1068, endPoint y: 361, distance: 19.8
click at [1068, 361] on div "dobrodosli asdasd" at bounding box center [1184, 502] width 751 height 745
click at [1037, 438] on div "dobrodosli asdasd" at bounding box center [1184, 502] width 751 height 745
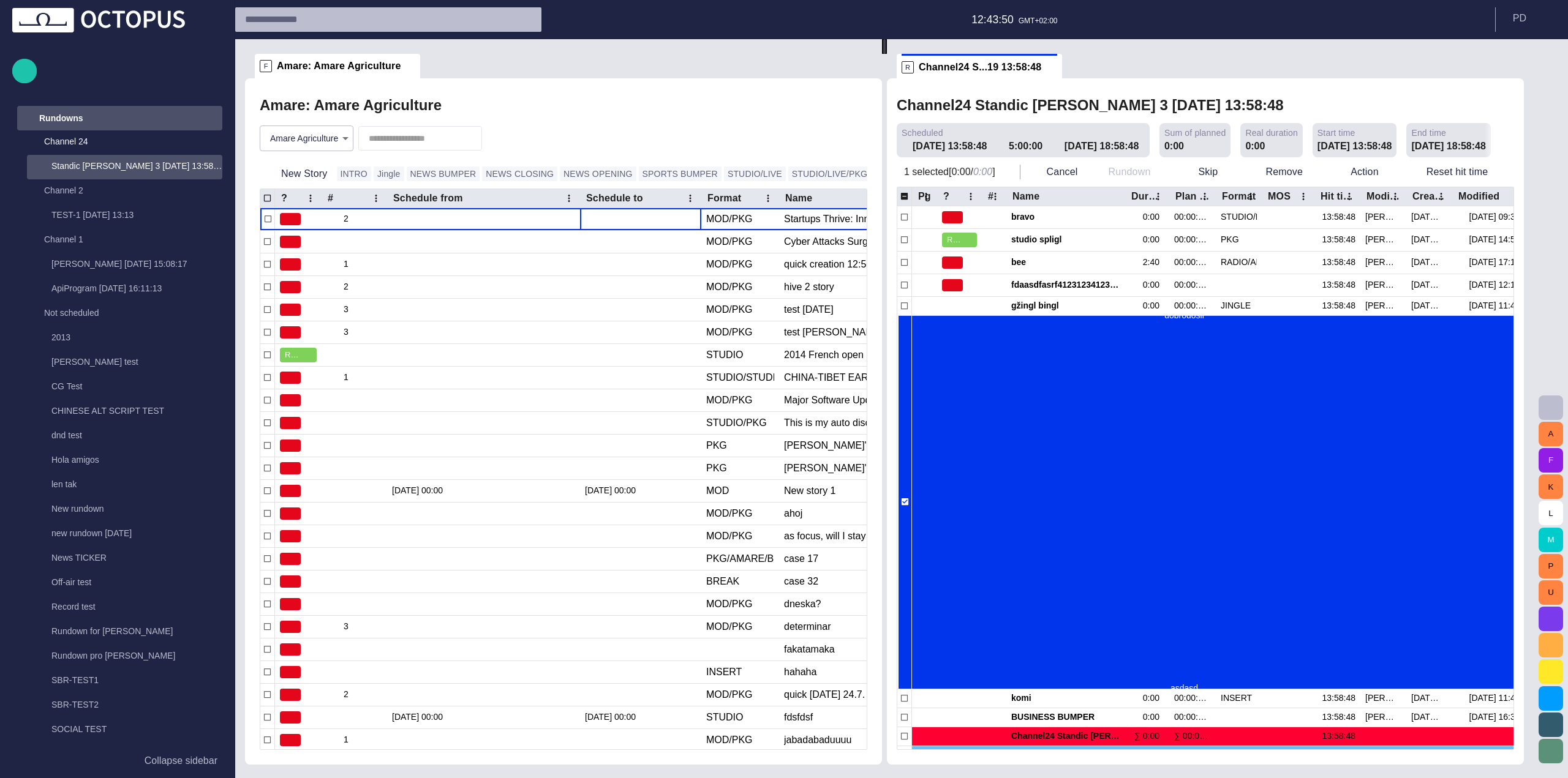
click at [1329, 163] on div "Remove" at bounding box center [1286, 172] width 85 height 22
click at [1315, 166] on button "Remove" at bounding box center [1284, 172] width 80 height 22
click at [1304, 199] on li "Remove Delete" at bounding box center [1309, 199] width 117 height 22
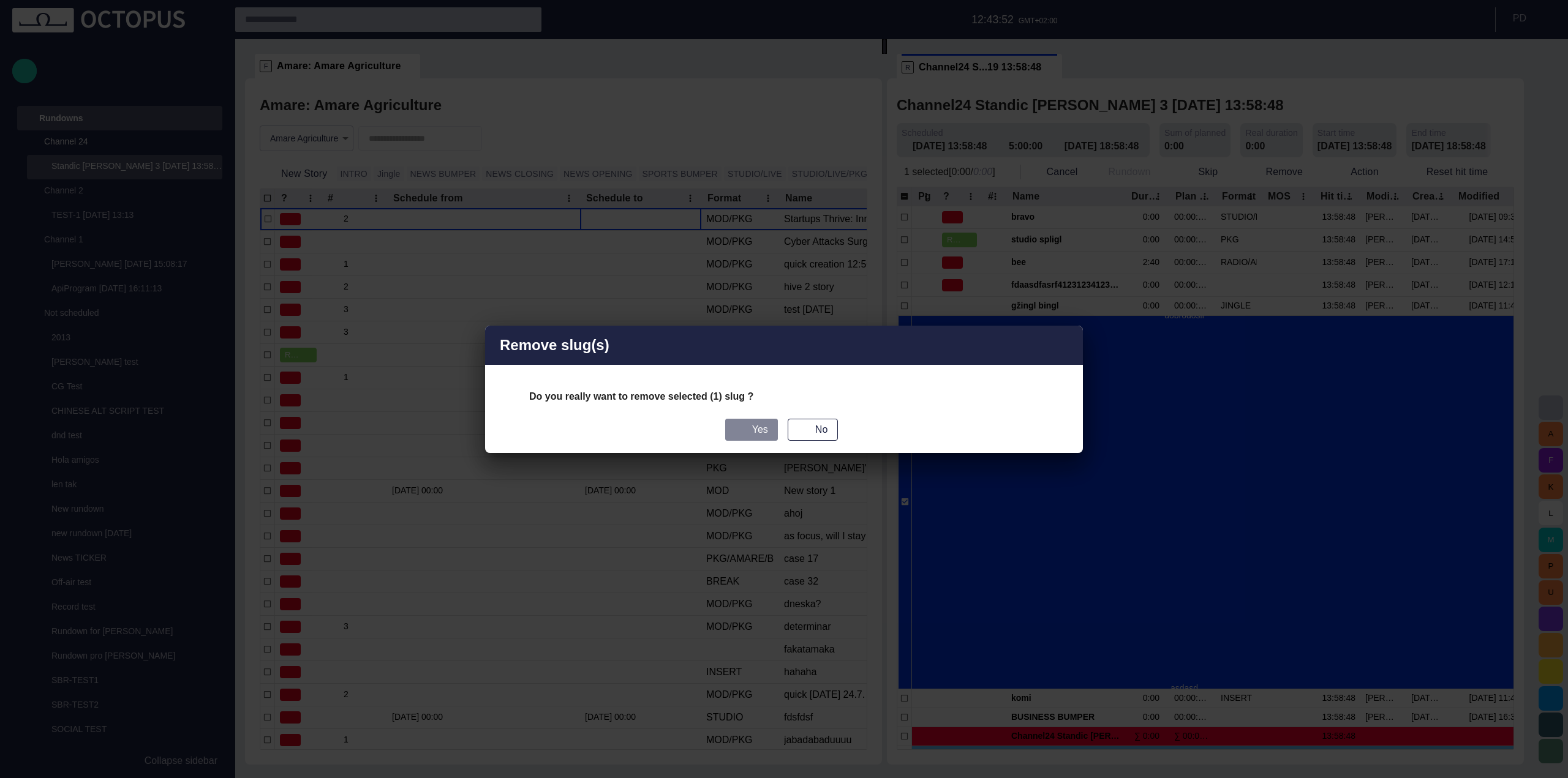
click at [756, 434] on button "Yes" at bounding box center [751, 429] width 53 height 22
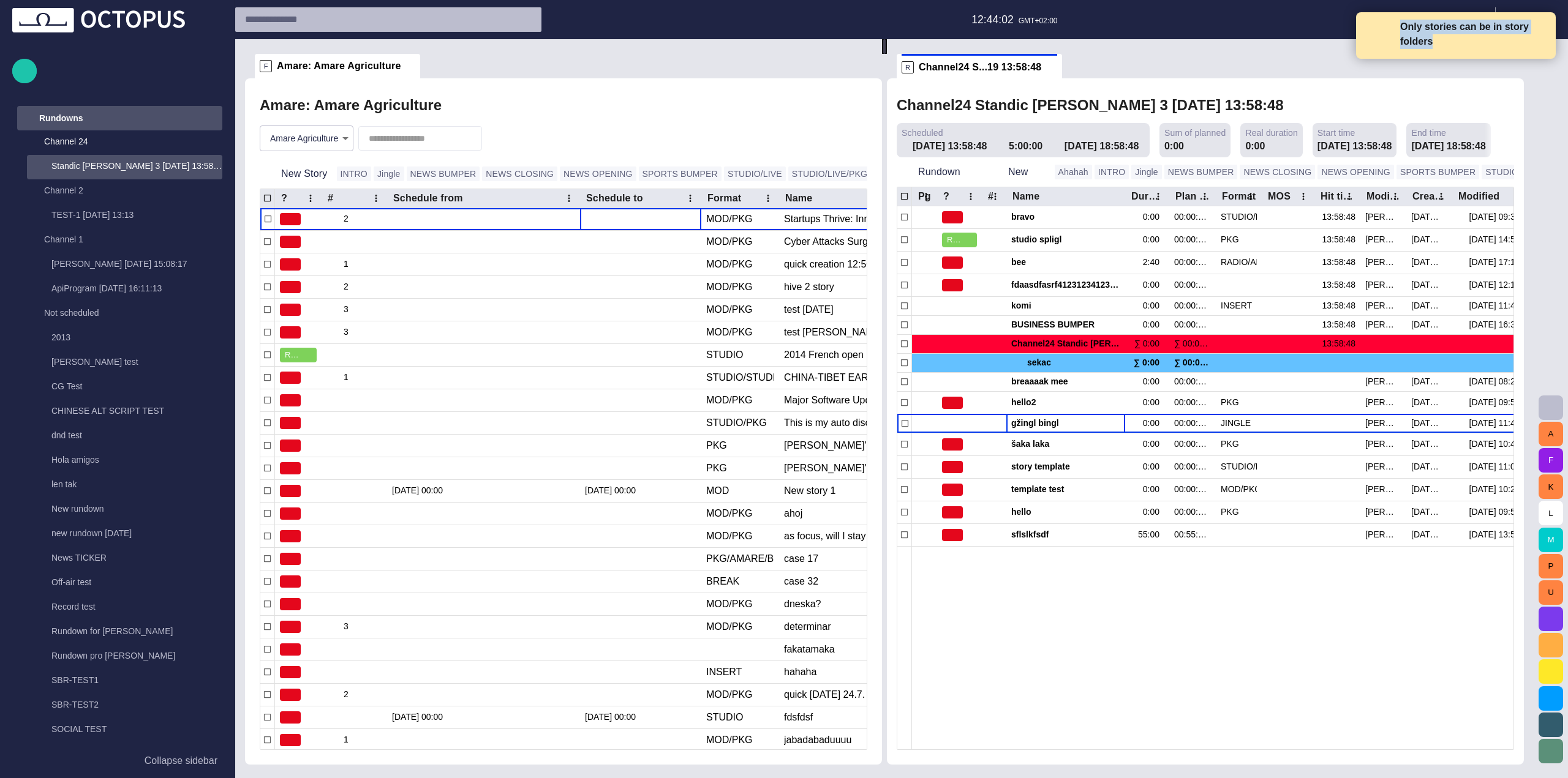
drag, startPoint x: 1436, startPoint y: 50, endPoint x: 1398, endPoint y: 22, distance: 47.2
click at [1398, 22] on div "Only stories can be in story folders" at bounding box center [1456, 35] width 200 height 46
copy p "Only stories can be in story folders"
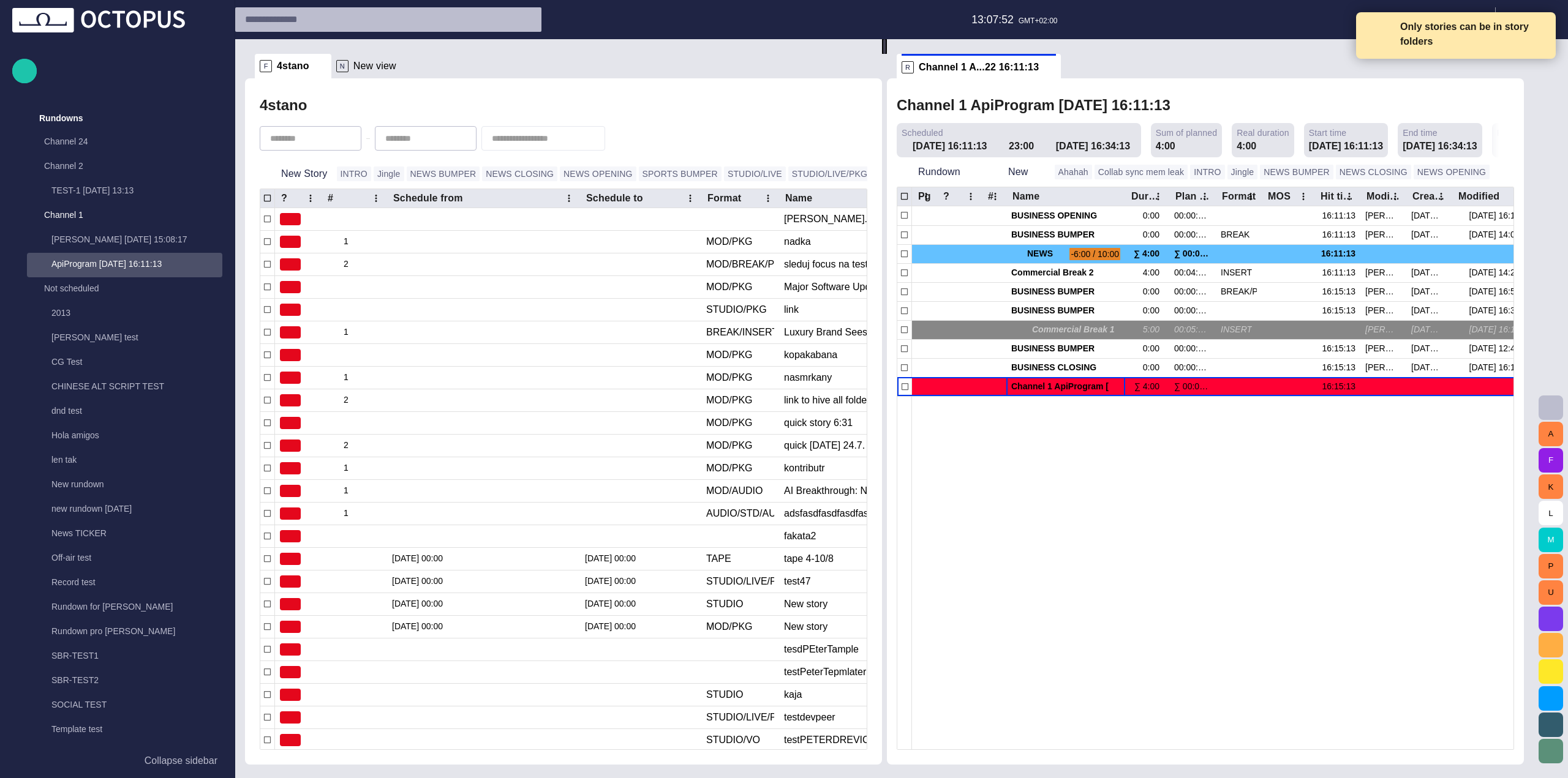
click at [1540, 31] on span at bounding box center [1540, 32] width 11 height 11
